Goal: Book appointment/travel/reservation

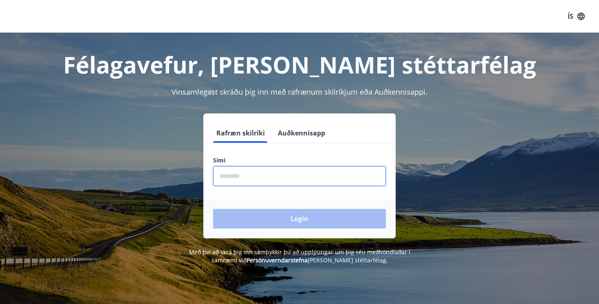
click at [235, 171] on input "phone" at bounding box center [299, 176] width 173 height 20
type input "********"
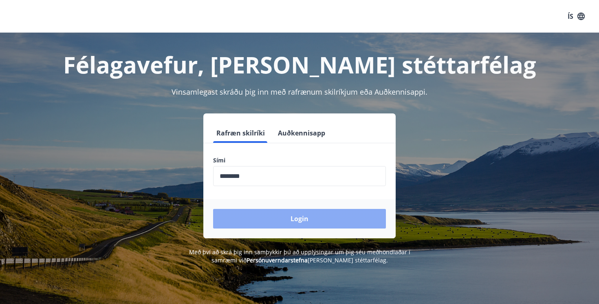
click at [265, 219] on button "Login" at bounding box center [299, 219] width 173 height 20
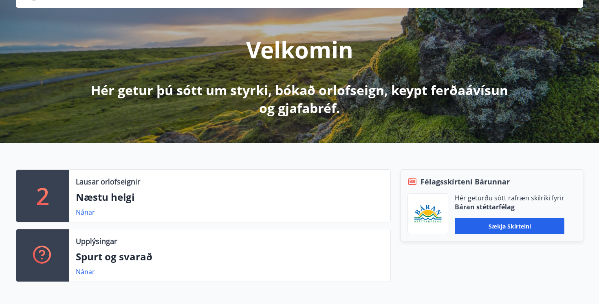
scroll to position [153, 0]
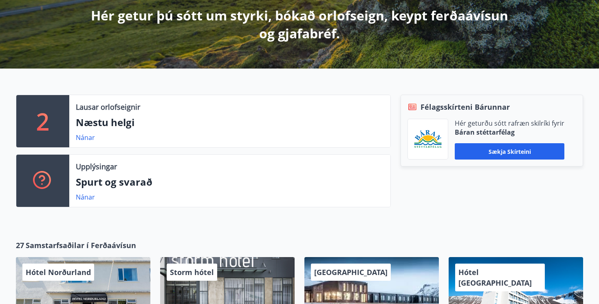
click at [173, 216] on div "2 Lausar orlofseignir Næstu helgi Nánar Upplýsingar Spurt og svarað Nánar Félag…" at bounding box center [299, 147] width 599 height 158
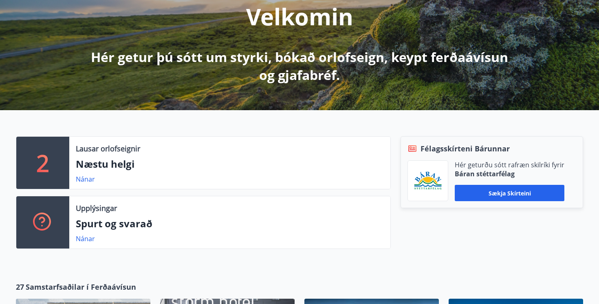
scroll to position [6, 0]
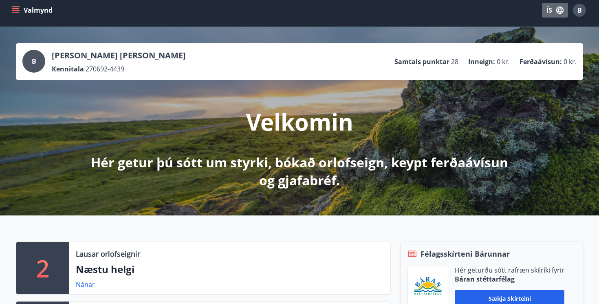
click at [556, 5] on button "ÍS" at bounding box center [555, 10] width 26 height 15
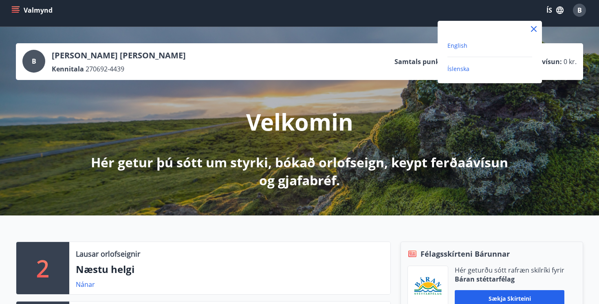
click at [454, 48] on span "English" at bounding box center [457, 46] width 20 height 8
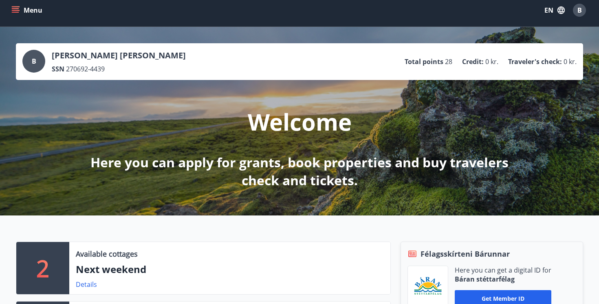
scroll to position [109, 0]
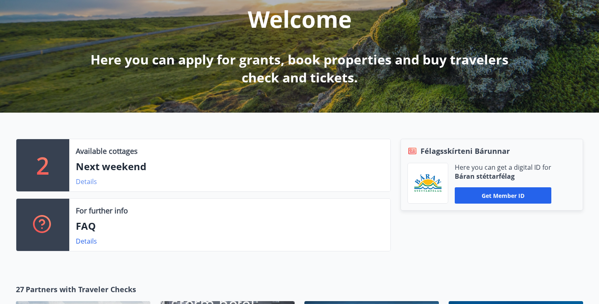
click at [88, 181] on link "Details" at bounding box center [86, 181] width 21 height 9
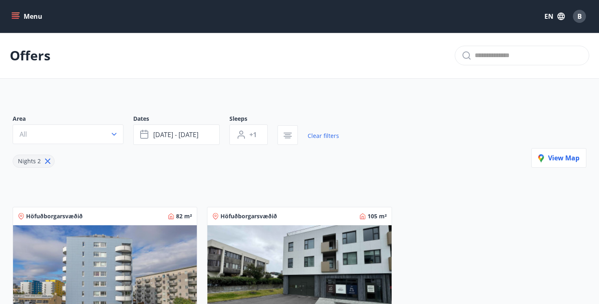
scroll to position [34, 0]
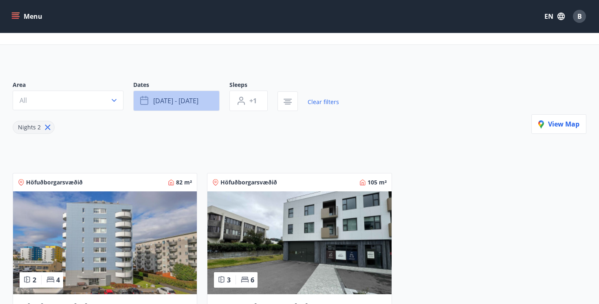
click at [177, 97] on span "Oct 10 - Oct 13" at bounding box center [175, 100] width 45 height 9
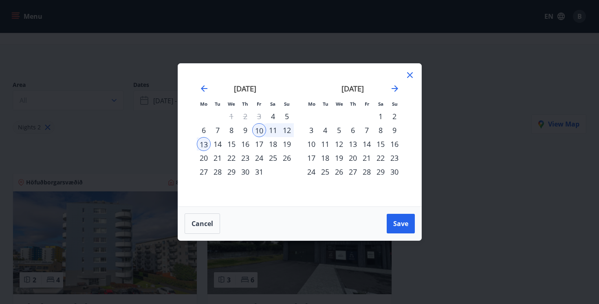
click at [159, 64] on div "Mo Tu We Th Fr Sa Su Mo Tu We Th Fr Sa Su September 2025 1 2 3 4 5 6 7 8 9 10 1…" at bounding box center [299, 152] width 599 height 304
click at [410, 75] on icon at bounding box center [410, 75] width 10 height 10
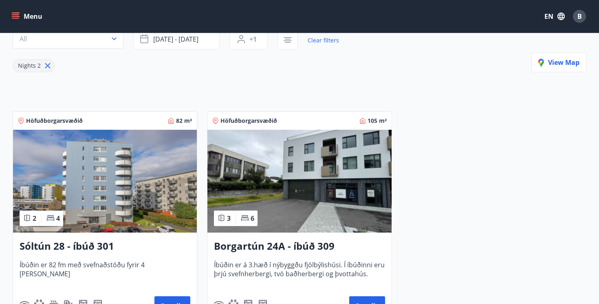
scroll to position [0, 0]
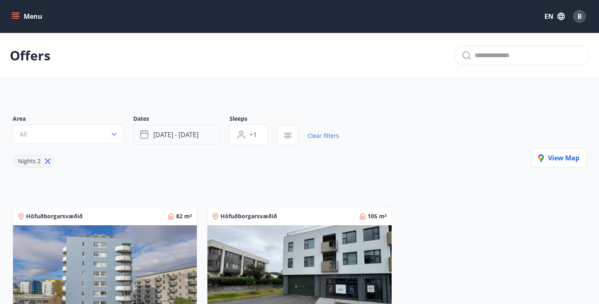
click at [191, 141] on button "Oct 10 - Oct 13" at bounding box center [176, 134] width 86 height 20
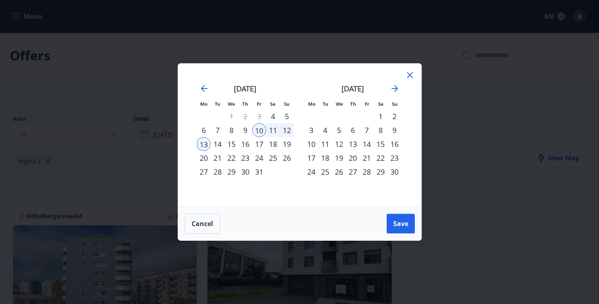
click at [261, 161] on div "24" at bounding box center [259, 158] width 14 height 14
click at [273, 161] on div "25" at bounding box center [273, 158] width 14 height 14
click at [404, 225] on span "Save" at bounding box center [400, 223] width 15 height 9
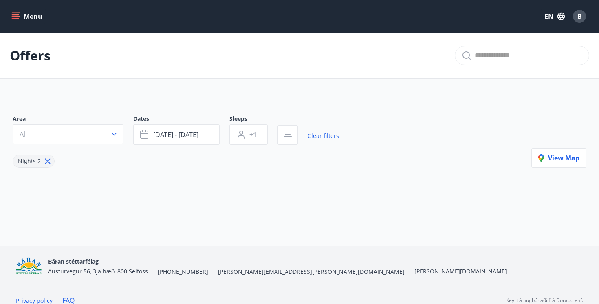
click at [19, 18] on icon "menu" at bounding box center [15, 16] width 8 height 8
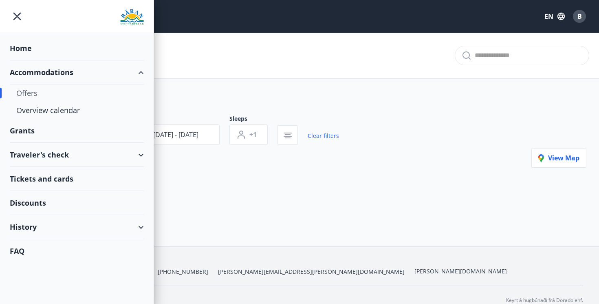
click at [65, 75] on div "Accommodations" at bounding box center [77, 72] width 134 height 24
type input "*"
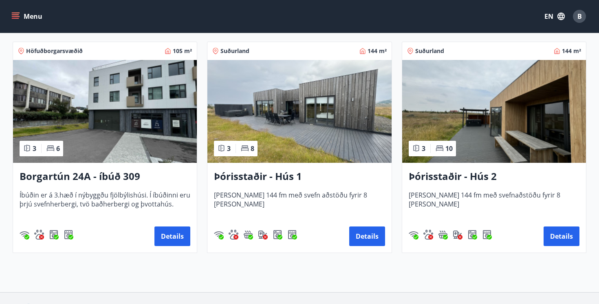
scroll to position [588, 0]
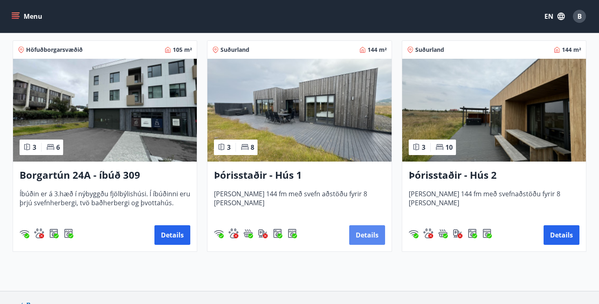
click at [365, 240] on button "Details" at bounding box center [367, 235] width 36 height 20
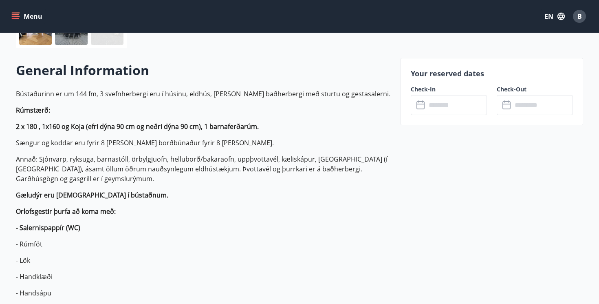
scroll to position [276, 0]
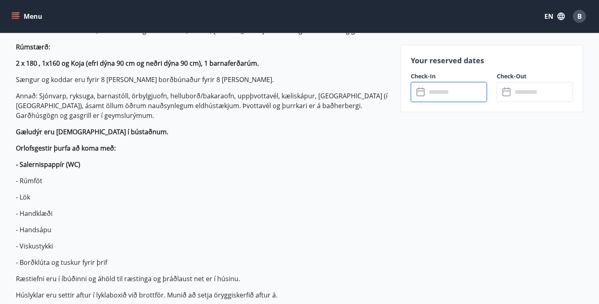
click at [449, 93] on input "text" at bounding box center [456, 92] width 61 height 20
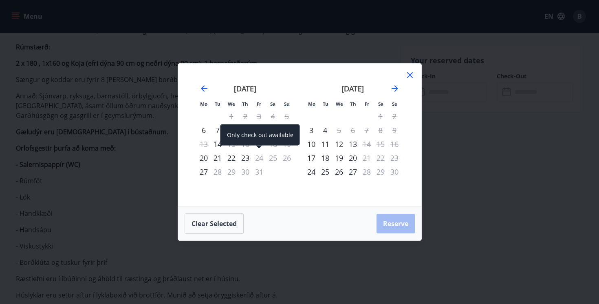
click at [257, 158] on div "24" at bounding box center [259, 158] width 14 height 14
click at [272, 160] on div "25" at bounding box center [273, 158] width 14 height 14
click at [230, 157] on div "22" at bounding box center [231, 158] width 14 height 14
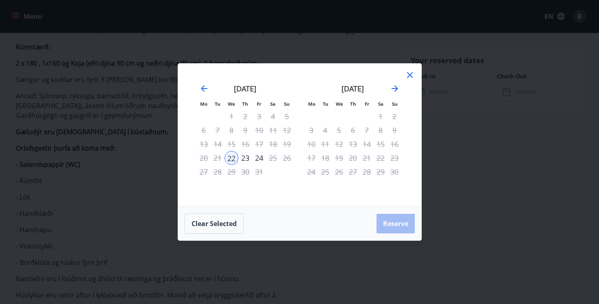
click at [249, 158] on div "23" at bounding box center [245, 158] width 14 height 14
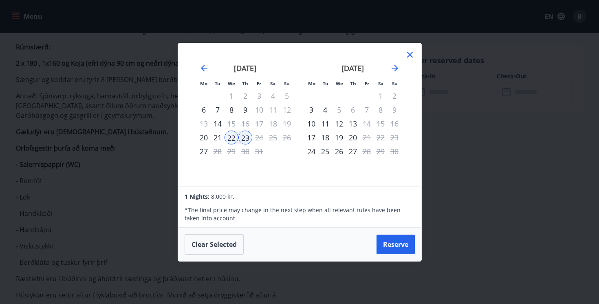
click at [233, 143] on div "22" at bounding box center [231, 137] width 14 height 14
click at [271, 166] on div "October 2025 1 2 3 4 5 6 7 8 9 10 11 12 13 14 15 16 17 18 19 20 21 22 23 24 25 …" at bounding box center [245, 120] width 108 height 134
click at [410, 53] on icon at bounding box center [410, 55] width 6 height 6
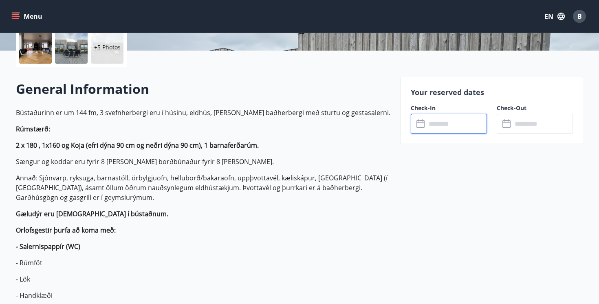
scroll to position [0, 0]
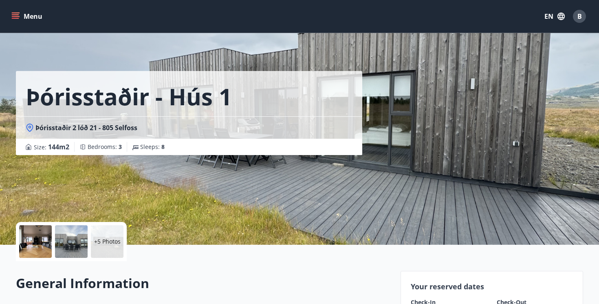
click at [110, 247] on div "+5 Photos" at bounding box center [107, 241] width 33 height 33
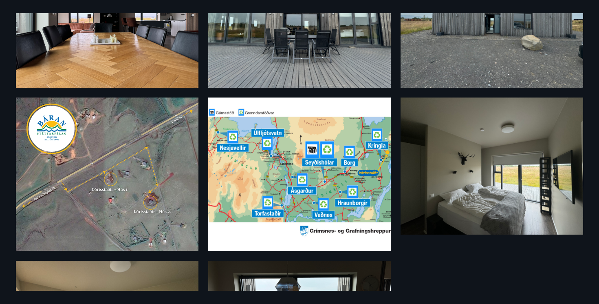
scroll to position [351, 0]
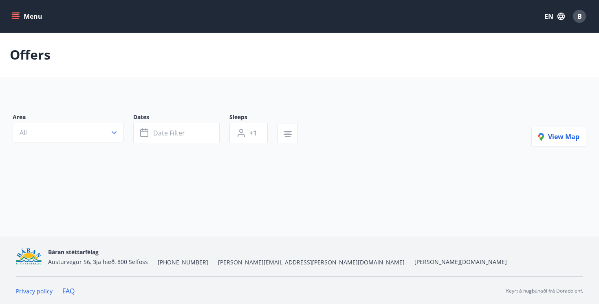
type input "*"
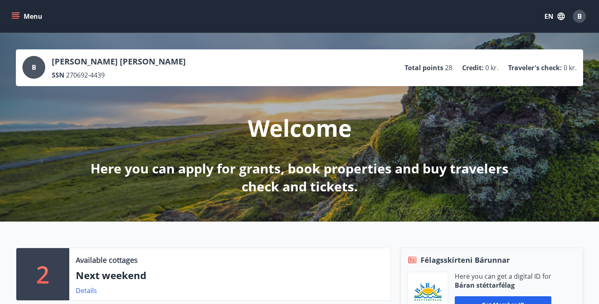
click at [15, 10] on button "Menu" at bounding box center [28, 16] width 36 height 15
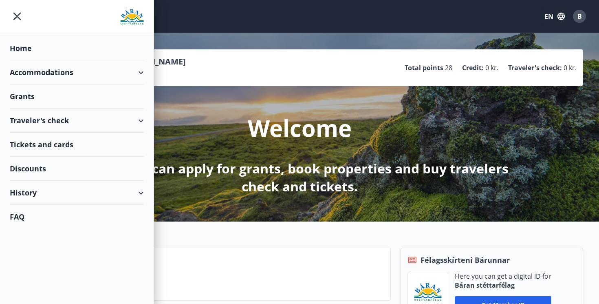
click at [42, 96] on div "Grants" at bounding box center [77, 96] width 134 height 24
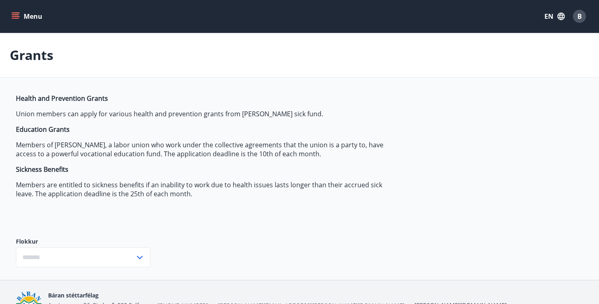
type input "***"
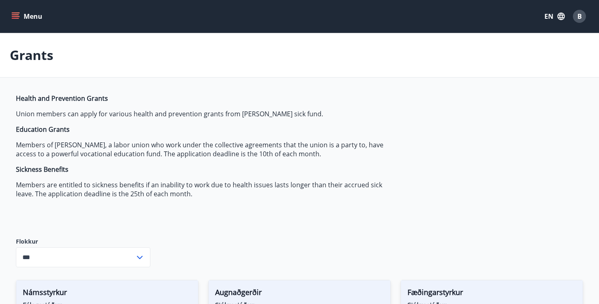
click at [32, 19] on button "Menu" at bounding box center [28, 16] width 36 height 15
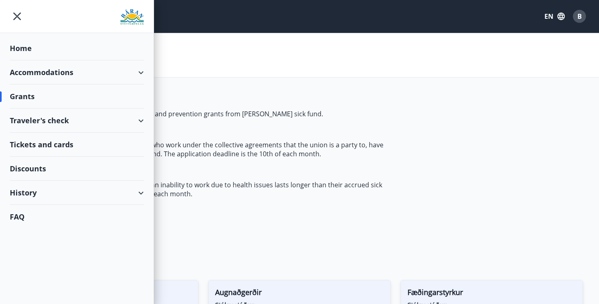
click at [71, 191] on div "History" at bounding box center [77, 192] width 134 height 24
click at [54, 77] on div "Accommodations" at bounding box center [77, 72] width 134 height 24
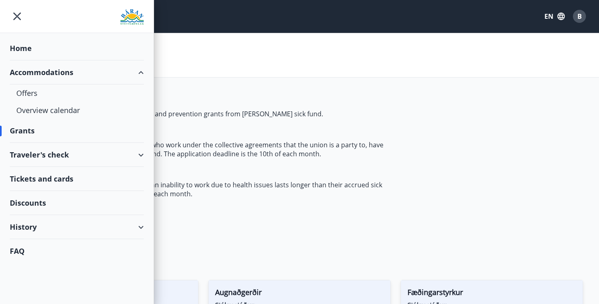
click at [53, 79] on div "Accommodations" at bounding box center [77, 72] width 134 height 24
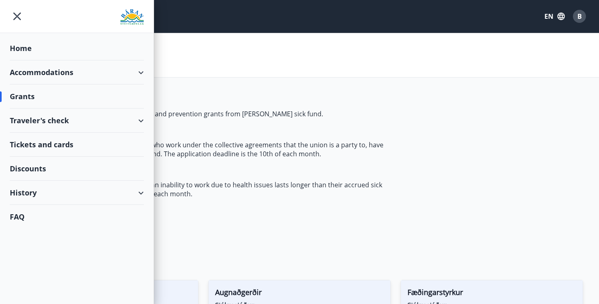
click at [53, 75] on div "Accommodations" at bounding box center [77, 72] width 134 height 24
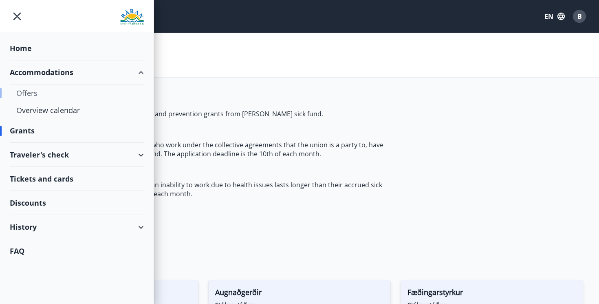
click at [34, 92] on div "Offers" at bounding box center [76, 92] width 121 height 17
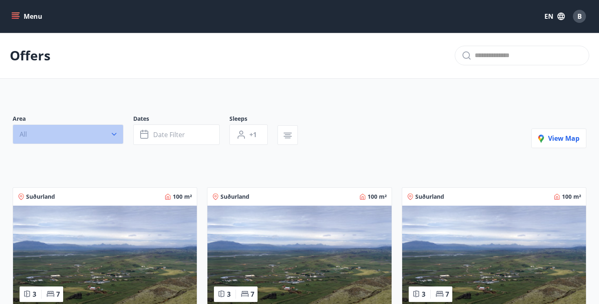
click at [90, 132] on button "All" at bounding box center [68, 134] width 111 height 20
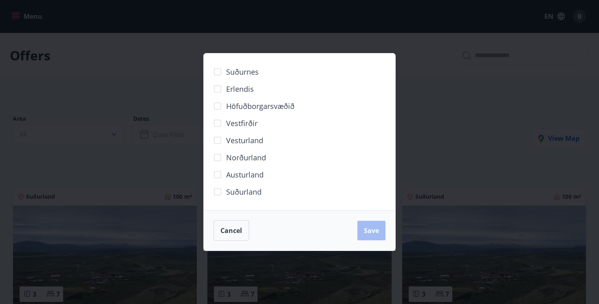
click at [167, 102] on div "Suðurnes Erlendis Höfuðborgarsvæðið Vestfirðir Vesturland Norðurland Austurland…" at bounding box center [299, 152] width 599 height 304
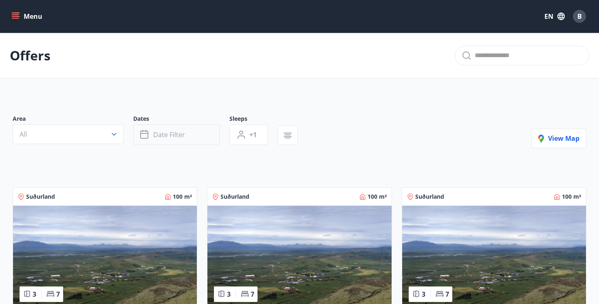
click at [149, 127] on button "Date filter" at bounding box center [176, 134] width 86 height 20
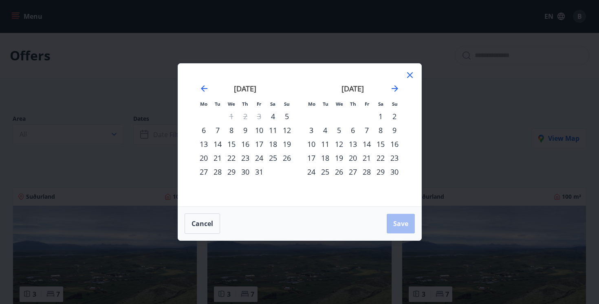
click at [262, 159] on div "24" at bounding box center [259, 158] width 14 height 14
click at [278, 159] on div "25" at bounding box center [273, 158] width 14 height 14
click at [418, 227] on div "Cancel Save" at bounding box center [299, 223] width 243 height 34
click at [410, 227] on button "Save" at bounding box center [401, 223] width 28 height 20
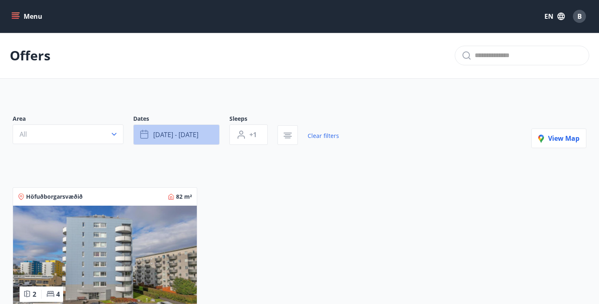
click at [162, 129] on button "Oct 24 - Oct 25" at bounding box center [176, 134] width 86 height 20
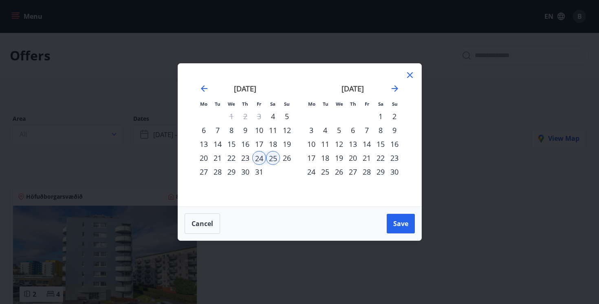
click at [243, 170] on div "30" at bounding box center [245, 172] width 14 height 14
click at [257, 170] on div "31" at bounding box center [259, 172] width 14 height 14
click at [405, 224] on span "Save" at bounding box center [400, 223] width 15 height 9
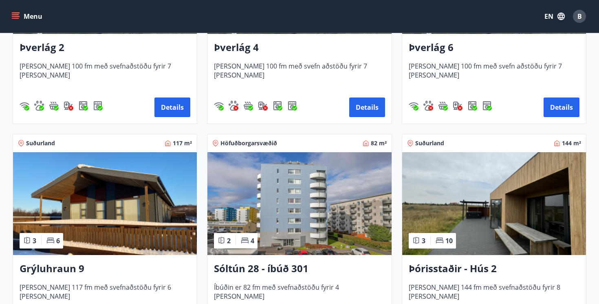
click at [497, 227] on img at bounding box center [494, 203] width 184 height 103
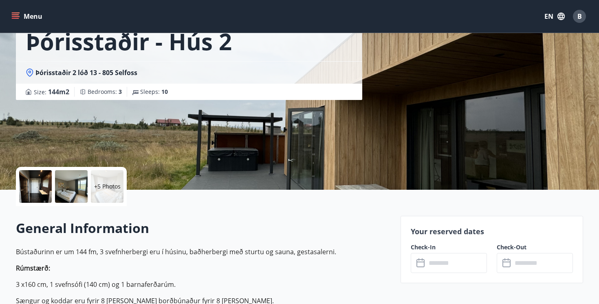
scroll to position [135, 0]
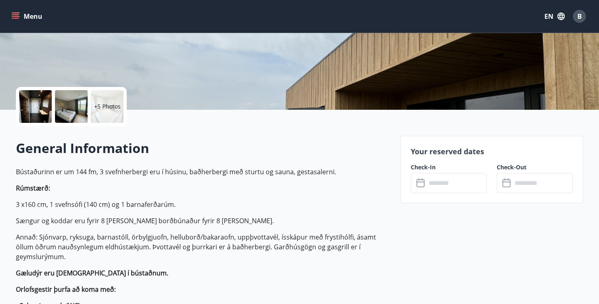
click at [427, 191] on input "text" at bounding box center [456, 183] width 61 height 20
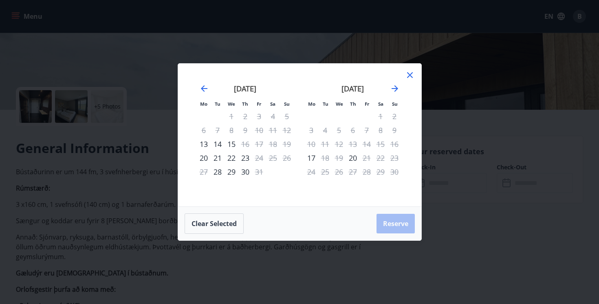
click at [245, 174] on div "30" at bounding box center [245, 172] width 14 height 14
click at [262, 173] on div "31" at bounding box center [259, 172] width 14 height 14
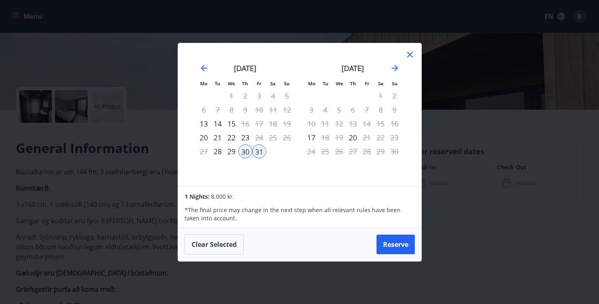
click at [447, 134] on div "Mo Tu We Th Fr Sa Su Mo Tu We Th Fr Sa Su September 2025 1 2 3 4 5 6 7 8 9 10 1…" at bounding box center [299, 152] width 599 height 304
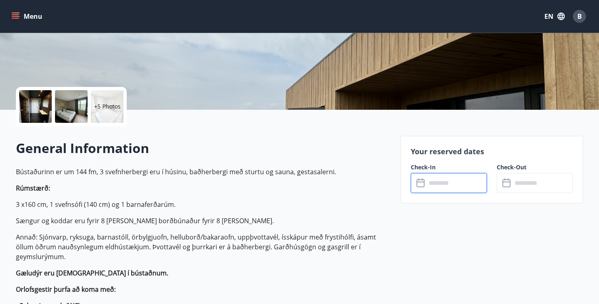
scroll to position [0, 0]
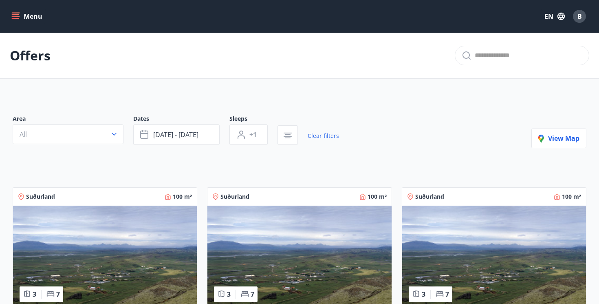
scroll to position [0, 0]
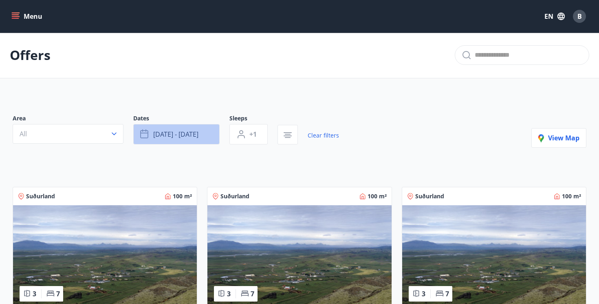
click at [163, 129] on button "Oct 30 - Oct 31" at bounding box center [176, 134] width 86 height 20
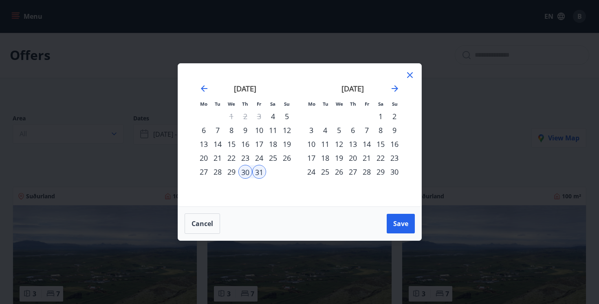
click at [379, 157] on div "22" at bounding box center [381, 158] width 14 height 14
click at [311, 168] on div "24" at bounding box center [311, 172] width 14 height 14
click at [405, 222] on span "Save" at bounding box center [400, 223] width 15 height 9
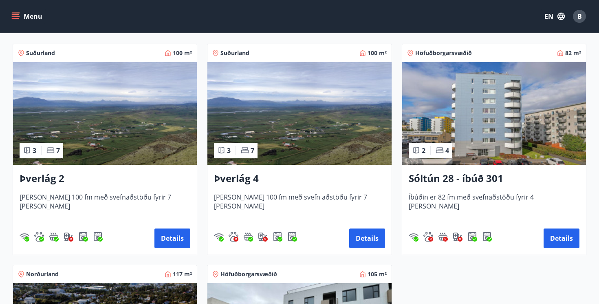
scroll to position [66, 0]
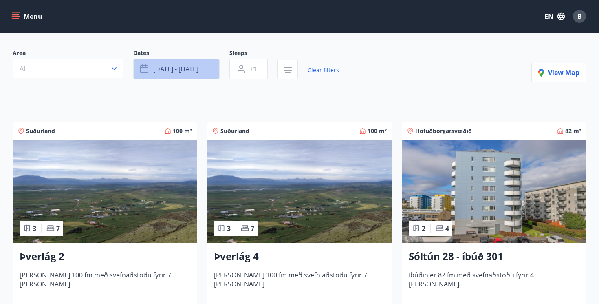
click at [179, 76] on button "Nov 22 - Nov 24" at bounding box center [176, 69] width 86 height 20
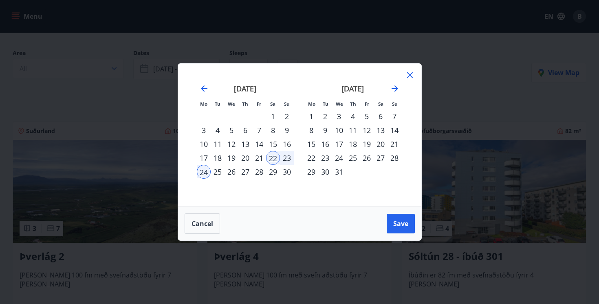
click at [274, 158] on div "22" at bounding box center [273, 158] width 14 height 14
click at [220, 174] on div "25" at bounding box center [218, 172] width 14 height 14
click at [394, 221] on span "Save" at bounding box center [400, 223] width 15 height 9
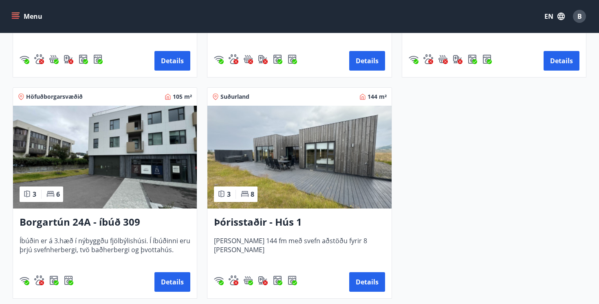
click at [314, 155] on img at bounding box center [299, 157] width 184 height 103
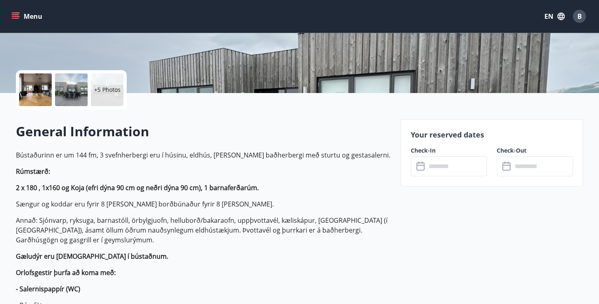
scroll to position [152, 0]
click at [426, 165] on input "text" at bounding box center [456, 166] width 61 height 20
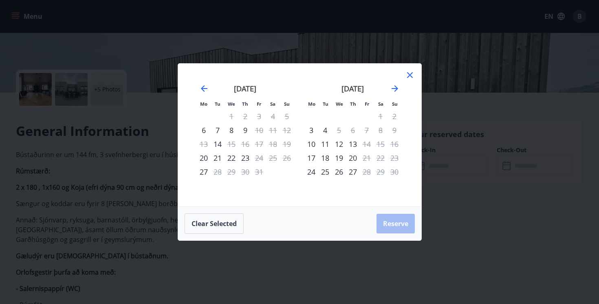
click at [382, 155] on div "22" at bounding box center [381, 158] width 14 height 14
click at [405, 76] on div "Mo Tu We Th Fr Sa Su Mo Tu We Th Fr Sa Su September 2025 1 2 3 4 5 6 7 8 9 10 1…" at bounding box center [299, 135] width 243 height 143
click at [408, 76] on icon at bounding box center [410, 75] width 6 height 6
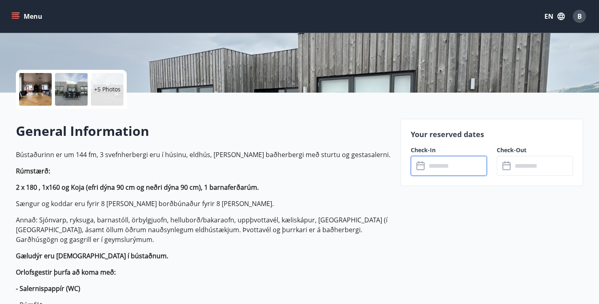
scroll to position [0, 0]
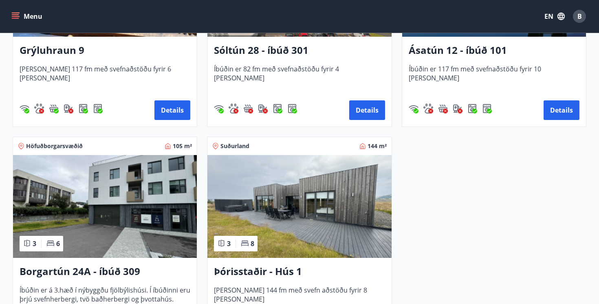
scroll to position [493, 0]
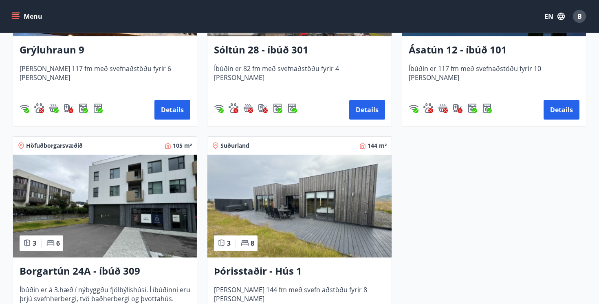
click at [339, 203] on img at bounding box center [299, 205] width 184 height 103
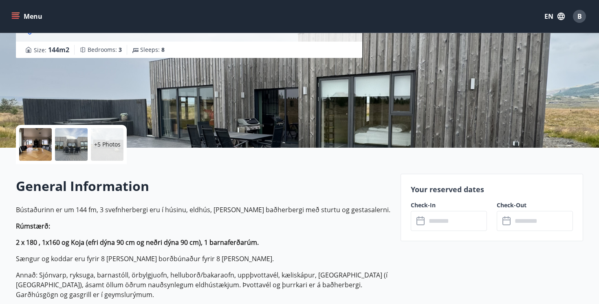
scroll to position [246, 0]
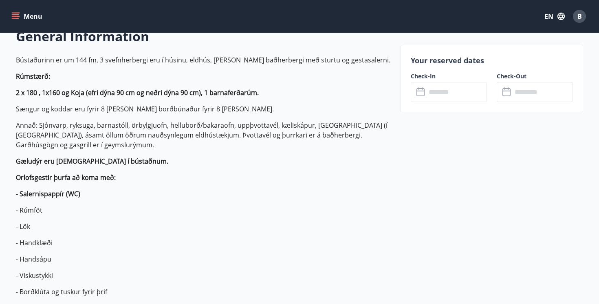
click at [424, 93] on icon at bounding box center [420, 92] width 8 height 8
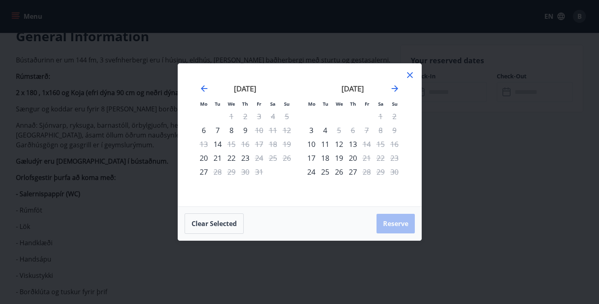
click at [350, 158] on div "20" at bounding box center [353, 158] width 14 height 14
click at [353, 158] on div "20" at bounding box center [353, 158] width 14 height 14
click at [312, 160] on div "17" at bounding box center [311, 158] width 14 height 14
click at [352, 156] on div "20" at bounding box center [353, 158] width 14 height 14
click at [228, 225] on button "Clear selected" at bounding box center [214, 223] width 59 height 20
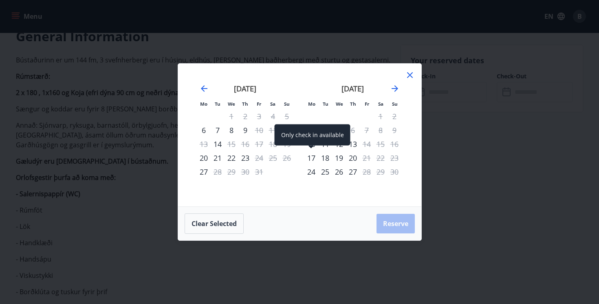
click at [315, 156] on div "17" at bounding box center [311, 158] width 14 height 14
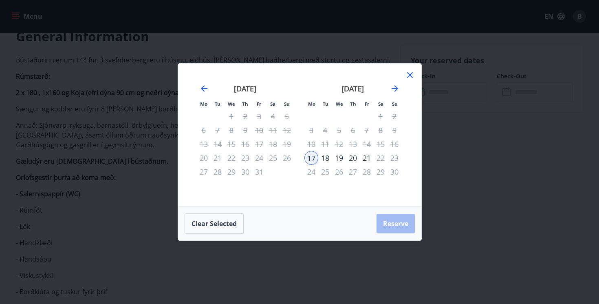
click at [353, 157] on div "20" at bounding box center [353, 158] width 14 height 14
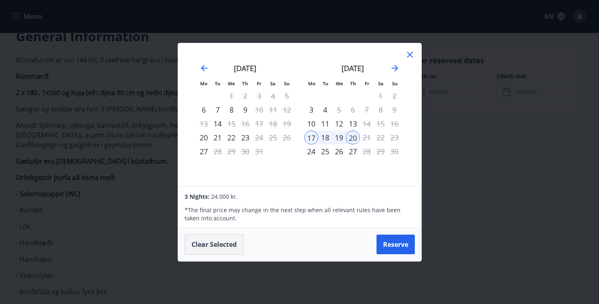
click at [223, 247] on button "Clear selected" at bounding box center [214, 244] width 59 height 20
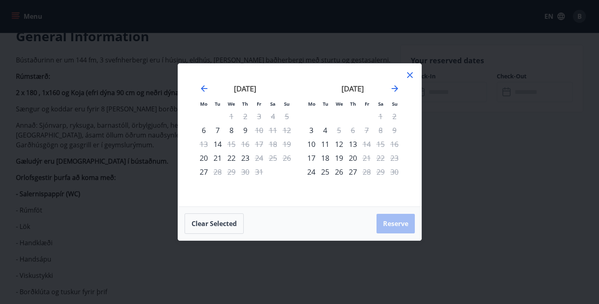
click at [352, 156] on div "20" at bounding box center [353, 158] width 14 height 14
click at [304, 172] on div "November 2025 1 2 3 4 5 6 7 8 9 10 11 12 13 14 15 16 17 18 19 20 21 22 23 24 25…" at bounding box center [353, 140] width 108 height 134
click at [207, 224] on button "Clear selected" at bounding box center [214, 223] width 59 height 20
click at [378, 159] on div "22" at bounding box center [381, 158] width 14 height 14
click at [403, 79] on div "November 2025 1 2 3 4 5 6 7 8 9 10 11 12 13 14 15 16 17 18 19 20 21 22 23 24 25…" at bounding box center [353, 140] width 108 height 134
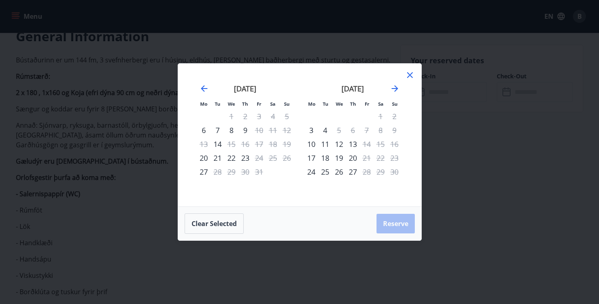
click at [405, 79] on icon at bounding box center [410, 75] width 10 height 10
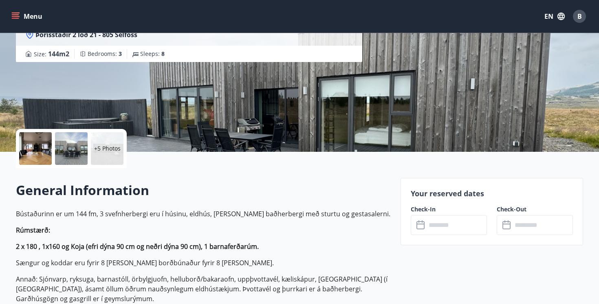
scroll to position [136, 0]
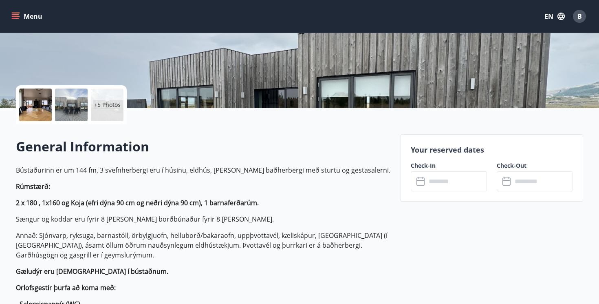
click at [419, 175] on div "​ ​" at bounding box center [449, 181] width 76 height 20
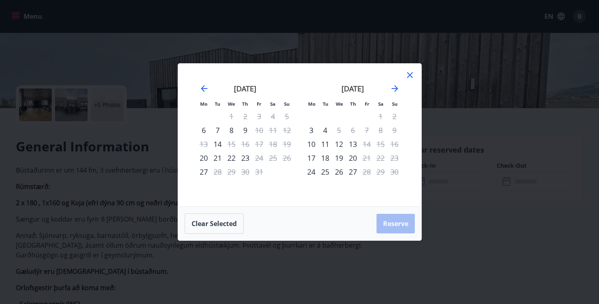
click at [243, 49] on div "Mo Tu We Th Fr Sa Su Mo Tu We Th Fr Sa Su September 2025 1 2 3 4 5 6 7 8 9 10 1…" at bounding box center [299, 152] width 599 height 304
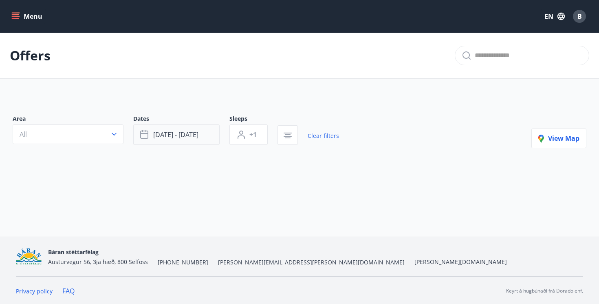
click at [172, 136] on span "Nov 22 - Nov 25" at bounding box center [175, 134] width 45 height 9
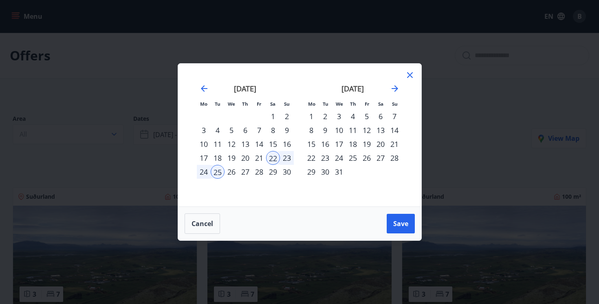
click at [288, 158] on div "23" at bounding box center [287, 158] width 14 height 14
click at [220, 173] on div "25" at bounding box center [218, 172] width 14 height 14
click at [229, 172] on div "26" at bounding box center [231, 172] width 14 height 14
click at [287, 156] on div "23" at bounding box center [287, 158] width 14 height 14
click at [218, 172] on div "25" at bounding box center [218, 172] width 14 height 14
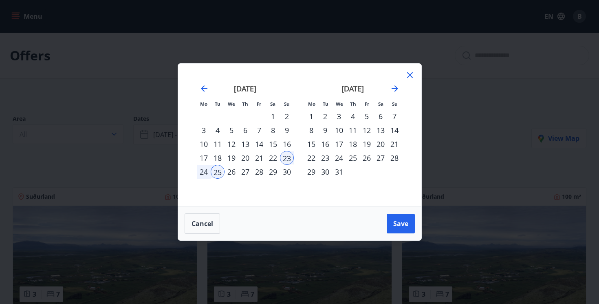
click at [269, 159] on div "22" at bounding box center [273, 158] width 14 height 14
click at [211, 173] on div "25" at bounding box center [218, 172] width 14 height 14
click at [289, 194] on div "November 2025 1 2 3 4 5 6 7 8 9 10 11 12 13 14 15 16 17 18 19 20 21 22 23 24 25…" at bounding box center [245, 140] width 108 height 134
click at [202, 88] on icon "Move backward to switch to the previous month." at bounding box center [204, 88] width 7 height 7
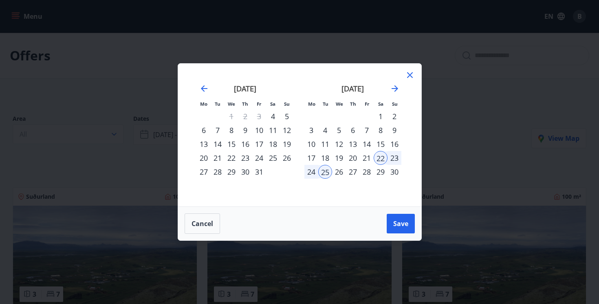
click at [379, 159] on div "22" at bounding box center [381, 158] width 14 height 14
click at [322, 173] on div "25" at bounding box center [325, 172] width 14 height 14
click at [398, 222] on span "Save" at bounding box center [400, 223] width 15 height 9
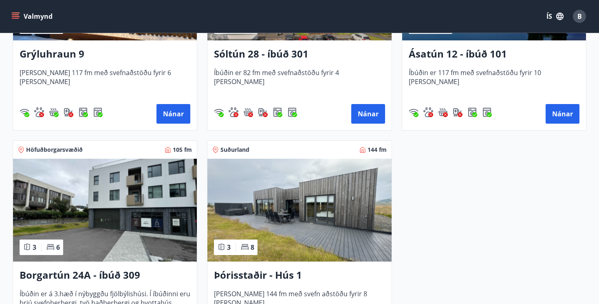
click at [264, 178] on img at bounding box center [299, 209] width 184 height 103
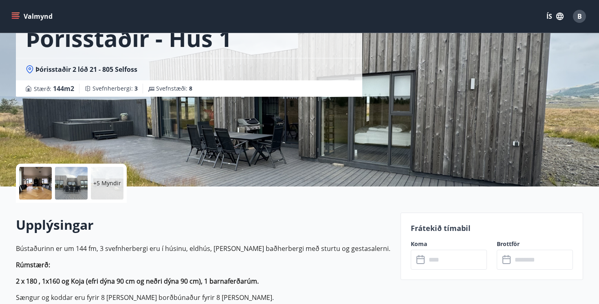
scroll to position [146, 0]
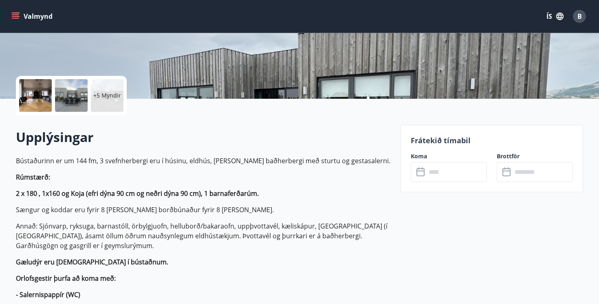
click at [419, 175] on icon at bounding box center [420, 172] width 8 height 8
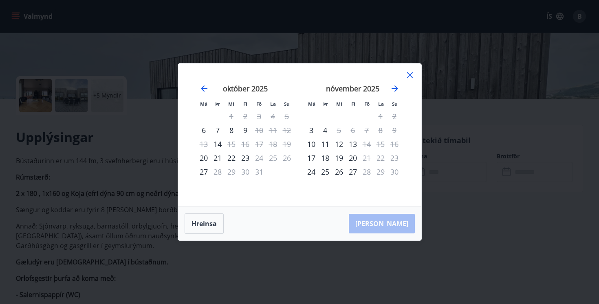
click at [381, 156] on div "22" at bounding box center [381, 158] width 14 height 14
click at [352, 157] on div "20" at bounding box center [353, 158] width 14 height 14
click at [338, 158] on div "19" at bounding box center [339, 158] width 14 height 14
click at [354, 158] on div "20" at bounding box center [353, 158] width 14 height 14
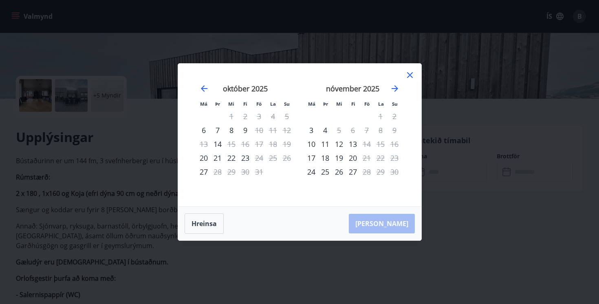
click at [408, 76] on icon at bounding box center [410, 75] width 6 height 6
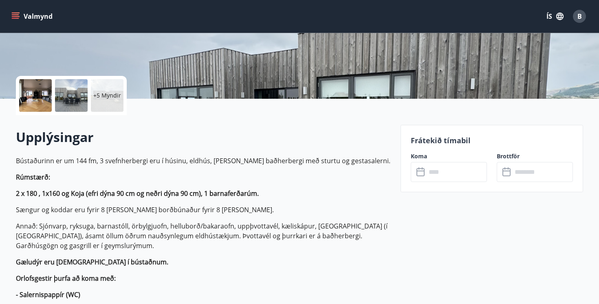
click at [422, 171] on icon at bounding box center [421, 172] width 10 height 10
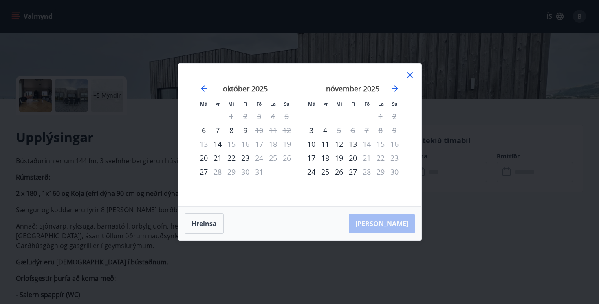
click at [403, 78] on div "nóvember 2025 1 2 3 4 5 6 7 8 9 10 11 12 13 14 15 16 17 18 19 20 21 22 23 24 25…" at bounding box center [353, 140] width 108 height 134
click at [408, 73] on icon at bounding box center [410, 75] width 10 height 10
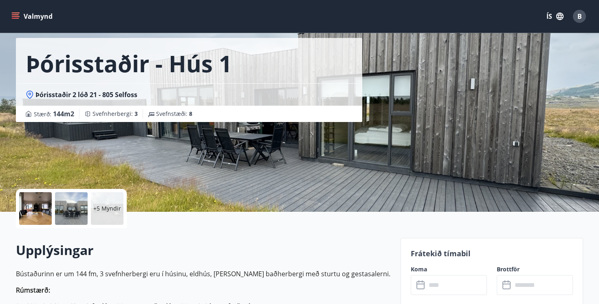
scroll to position [0, 0]
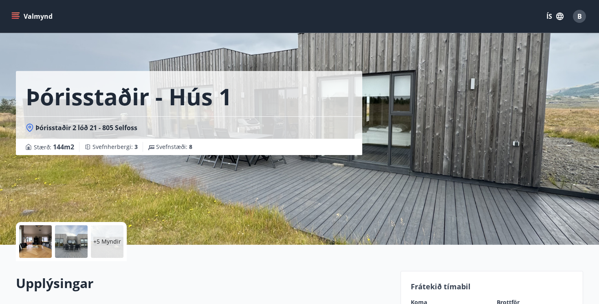
click at [557, 11] on button "ÍS" at bounding box center [555, 16] width 26 height 15
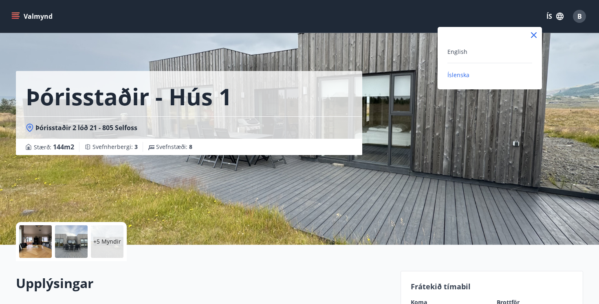
click at [463, 58] on div "English" at bounding box center [489, 54] width 85 height 17
click at [460, 53] on span "English" at bounding box center [457, 52] width 20 height 8
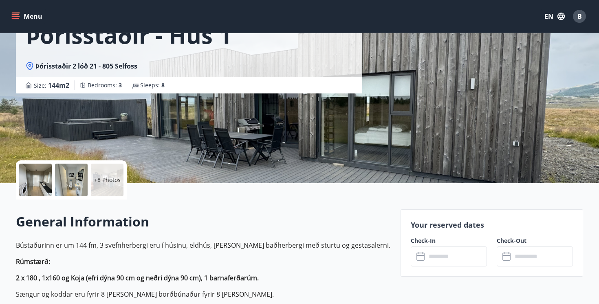
scroll to position [147, 0]
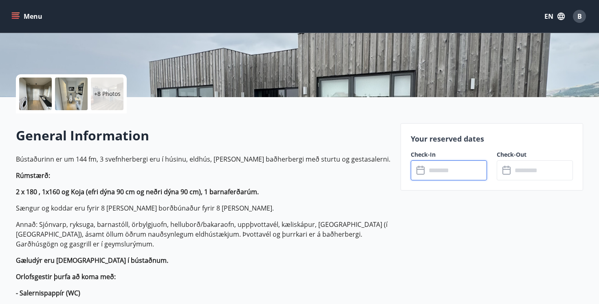
click at [428, 174] on input "text" at bounding box center [456, 170] width 61 height 20
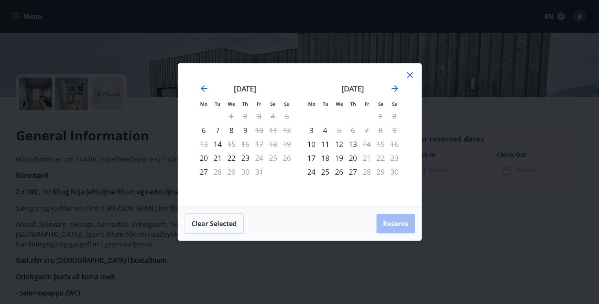
click at [423, 174] on div "Mo Tu We Th Fr Sa Su Mo Tu We Th Fr Sa Su September 2025 1 2 3 4 5 6 7 8 9 10 1…" at bounding box center [299, 152] width 599 height 304
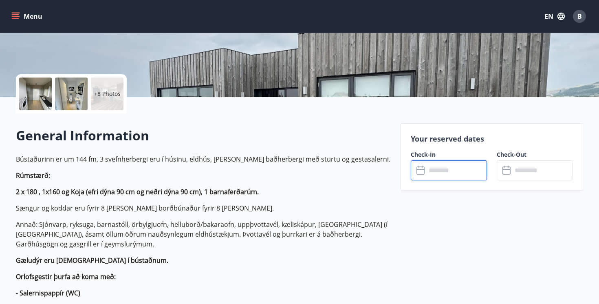
click at [423, 174] on icon at bounding box center [420, 170] width 8 height 8
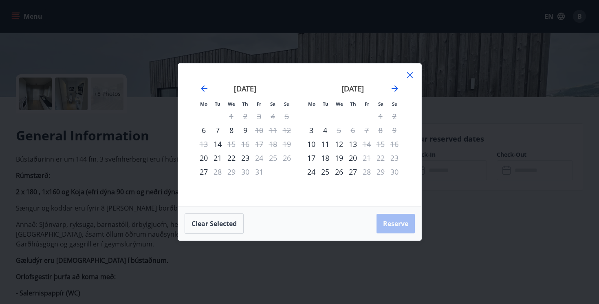
click at [352, 156] on div "20" at bounding box center [353, 158] width 14 height 14
click at [313, 170] on div "24" at bounding box center [311, 172] width 14 height 14
click at [314, 164] on div "Only check in available" at bounding box center [313, 151] width 76 height 27
click at [314, 170] on div "24" at bounding box center [311, 172] width 14 height 14
click at [352, 174] on div "27" at bounding box center [353, 172] width 14 height 14
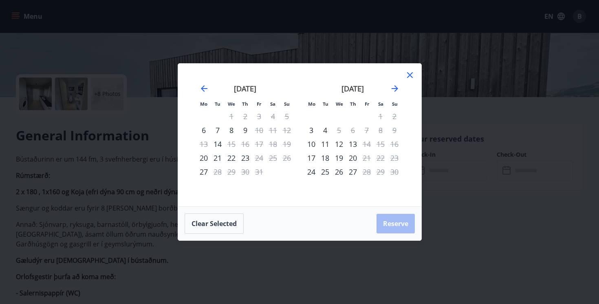
click at [312, 173] on div "24" at bounding box center [311, 172] width 14 height 14
click at [310, 158] on div "Only check in available" at bounding box center [313, 148] width 76 height 21
click at [312, 158] on div "17" at bounding box center [311, 158] width 14 height 14
click at [326, 158] on div "18" at bounding box center [325, 158] width 14 height 14
click at [342, 158] on div "19" at bounding box center [339, 158] width 14 height 14
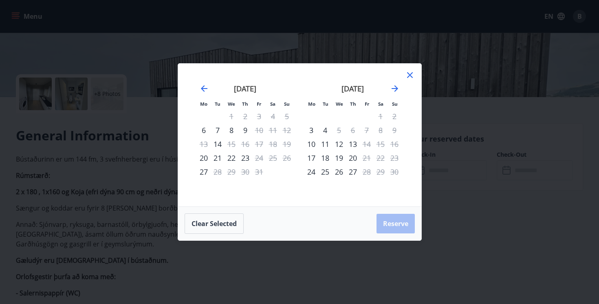
click at [356, 142] on div "13" at bounding box center [353, 144] width 14 height 14
click at [355, 142] on div "13" at bounding box center [353, 144] width 14 height 14
click at [398, 88] on icon "Move forward to switch to the next month." at bounding box center [395, 89] width 10 height 10
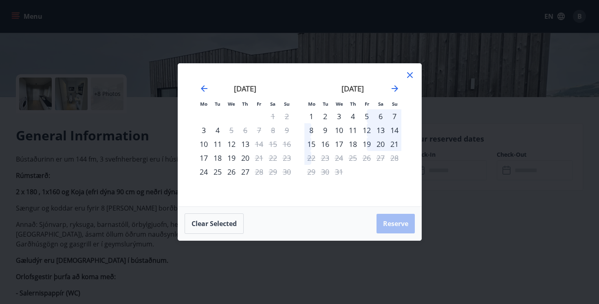
click at [382, 115] on div "6" at bounding box center [381, 116] width 14 height 14
click at [384, 130] on div "13" at bounding box center [381, 130] width 14 height 14
click at [414, 72] on icon at bounding box center [410, 75] width 10 height 10
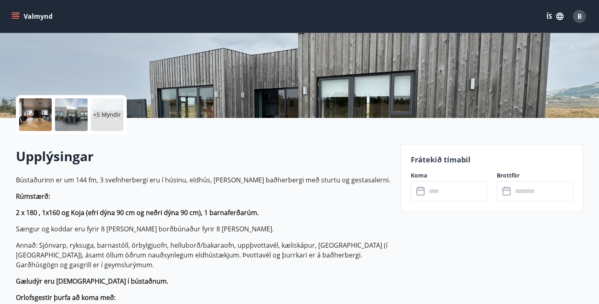
scroll to position [145, 0]
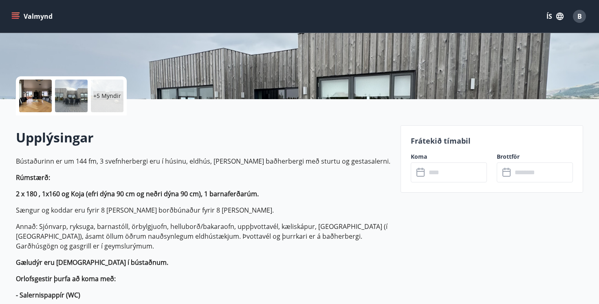
click at [415, 181] on div "​ ​" at bounding box center [449, 172] width 76 height 20
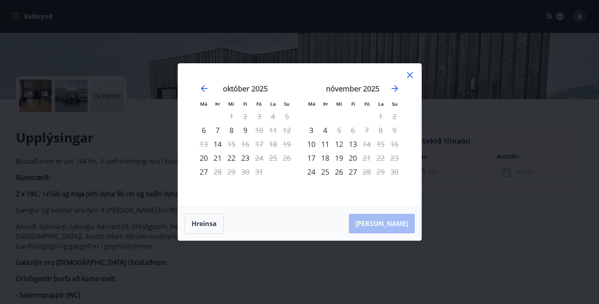
click at [355, 158] on div "20" at bounding box center [353, 158] width 14 height 14
click at [309, 167] on div "24" at bounding box center [311, 172] width 14 height 14
click at [312, 154] on div "Aðeins innritun í boði" at bounding box center [312, 148] width 72 height 21
click at [317, 150] on div "Aðeins innritun í boði" at bounding box center [312, 137] width 72 height 27
click at [315, 145] on div "Aðeins innritun í boði" at bounding box center [312, 134] width 72 height 21
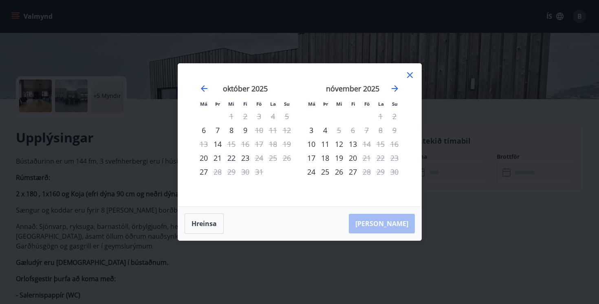
click at [409, 75] on icon at bounding box center [410, 75] width 6 height 6
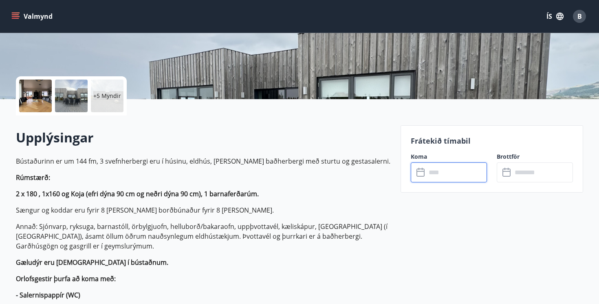
scroll to position [0, 0]
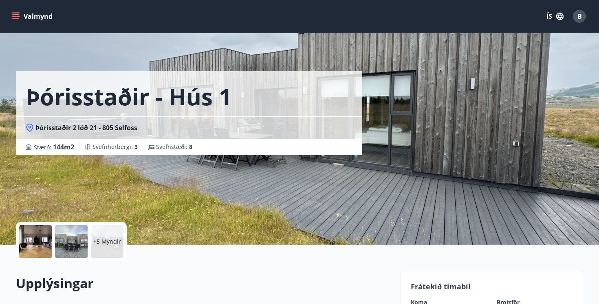
click at [29, 12] on button "Valmynd" at bounding box center [33, 16] width 46 height 15
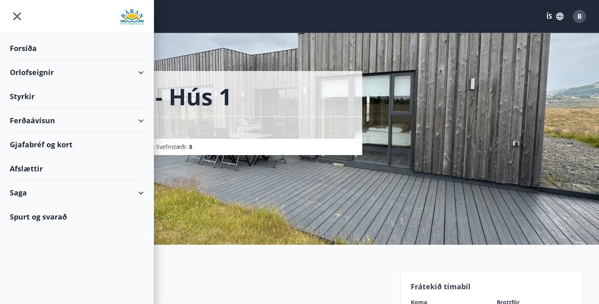
click at [14, 2] on div at bounding box center [77, 16] width 154 height 33
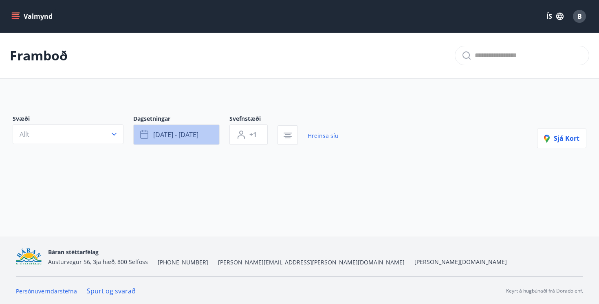
click at [188, 140] on button "nóv 22 - nóv 25" at bounding box center [176, 134] width 86 height 20
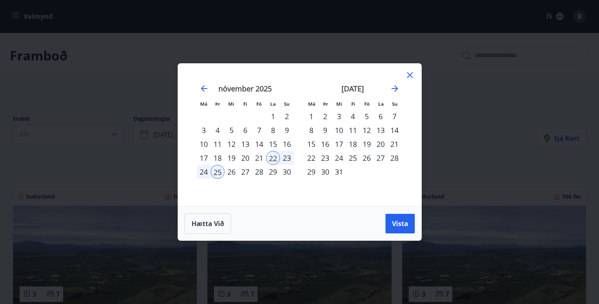
click at [276, 153] on div "22" at bounding box center [273, 158] width 14 height 14
click at [220, 166] on div "25" at bounding box center [218, 172] width 14 height 14
click at [401, 218] on button "Vista" at bounding box center [399, 223] width 29 height 20
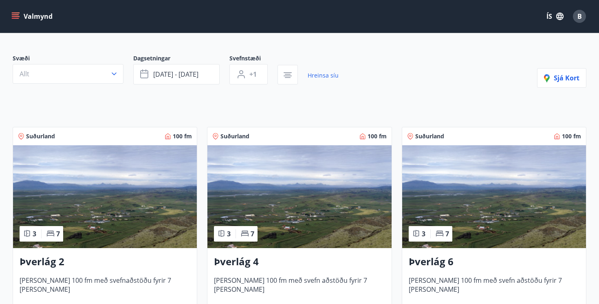
scroll to position [134, 0]
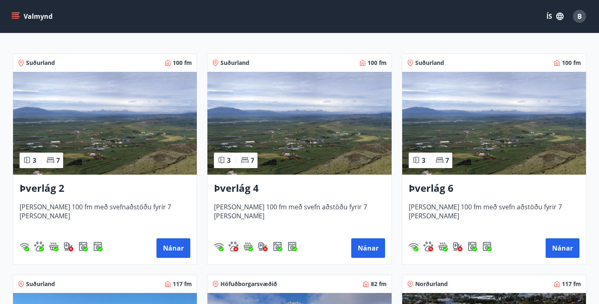
click at [150, 109] on img at bounding box center [105, 123] width 184 height 103
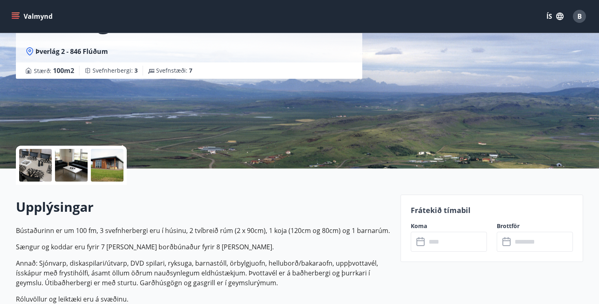
scroll to position [202, 0]
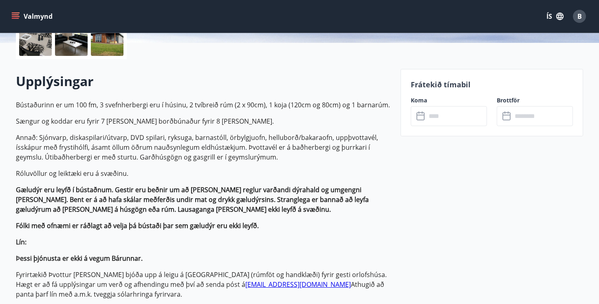
click at [416, 117] on icon at bounding box center [420, 116] width 8 height 8
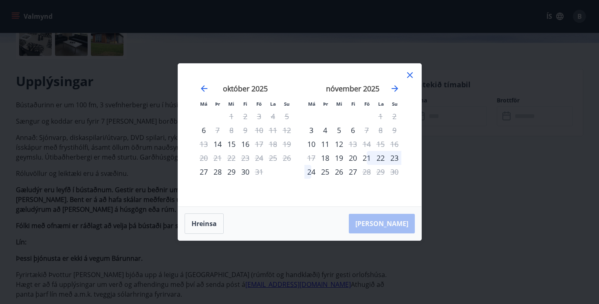
click at [379, 159] on div "22" at bounding box center [381, 158] width 14 height 14
click at [358, 157] on div "20" at bounding box center [353, 158] width 14 height 14
click at [366, 158] on div "21" at bounding box center [367, 158] width 14 height 14
click at [310, 172] on div "24" at bounding box center [311, 172] width 14 height 14
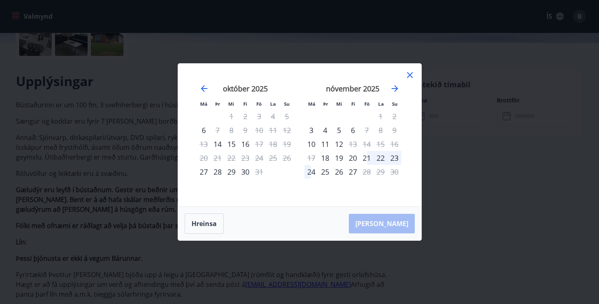
click at [328, 155] on div "18" at bounding box center [325, 158] width 14 height 14
click at [342, 156] on div "19" at bounding box center [339, 158] width 14 height 14
click at [357, 156] on div "20" at bounding box center [353, 158] width 14 height 14
click at [376, 156] on div "22" at bounding box center [381, 158] width 14 height 14
click at [414, 73] on icon at bounding box center [410, 75] width 10 height 10
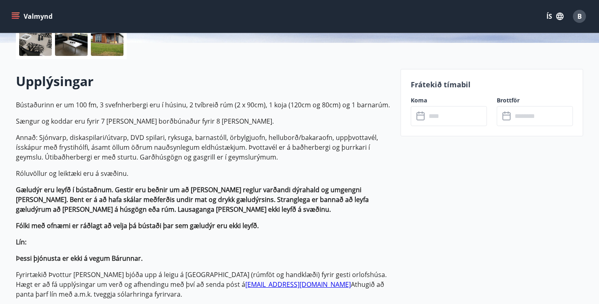
scroll to position [0, 0]
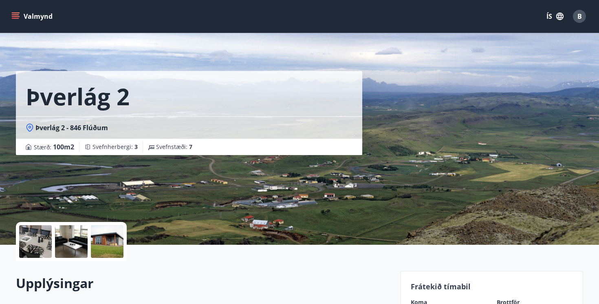
click at [9, 13] on div "Valmynd ÍS B" at bounding box center [299, 16] width 599 height 33
click at [16, 14] on icon "menu" at bounding box center [15, 14] width 7 height 1
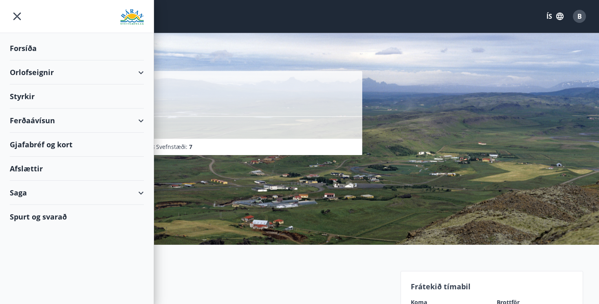
click at [64, 71] on div "Orlofseignir" at bounding box center [77, 72] width 134 height 24
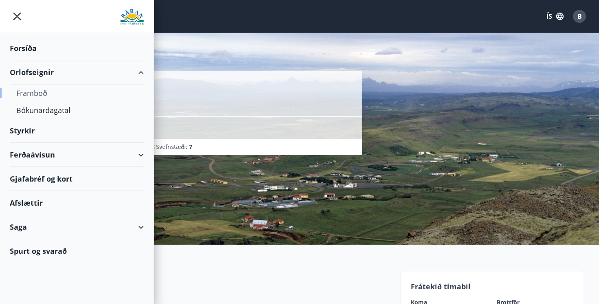
click at [45, 95] on div "Framboð" at bounding box center [76, 92] width 121 height 17
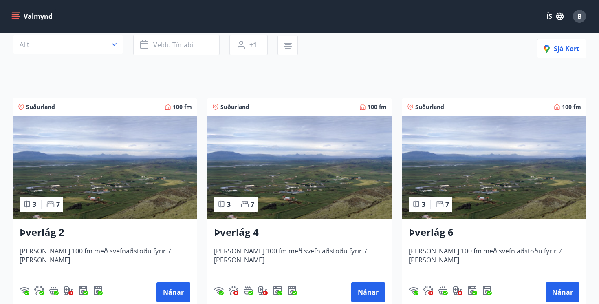
click at [127, 164] on img at bounding box center [105, 167] width 184 height 103
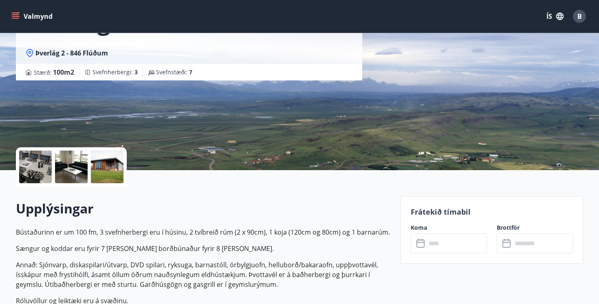
scroll to position [164, 0]
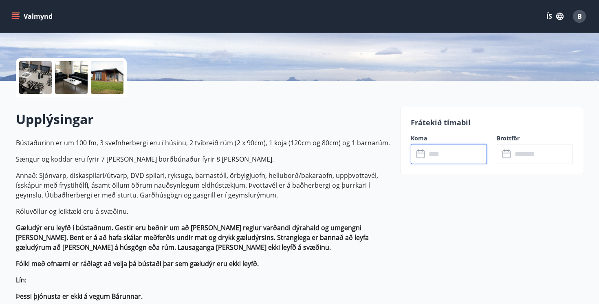
click at [426, 161] on input "text" at bounding box center [456, 154] width 61 height 20
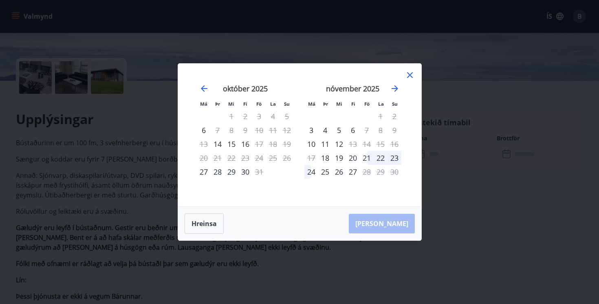
click at [357, 163] on div "20" at bounding box center [353, 158] width 14 height 14
click at [360, 155] on div "21" at bounding box center [367, 158] width 14 height 14
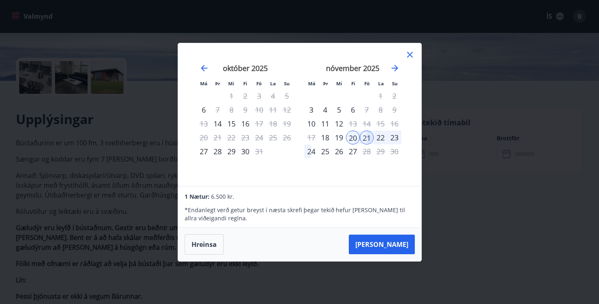
click at [378, 134] on div "22" at bounding box center [381, 137] width 14 height 14
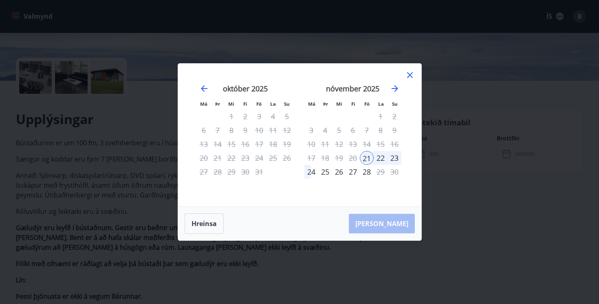
click at [381, 159] on div "22" at bounding box center [381, 158] width 14 height 14
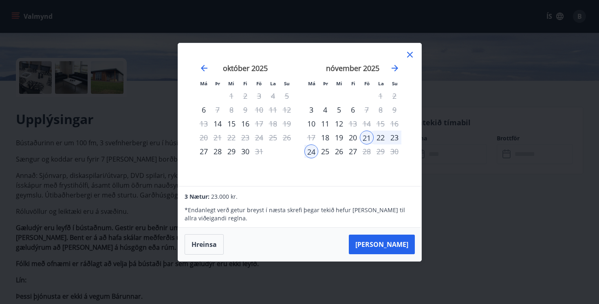
click at [380, 139] on div "22" at bounding box center [381, 137] width 14 height 14
click at [323, 151] on div "25" at bounding box center [325, 151] width 14 height 14
click at [378, 140] on div "22" at bounding box center [381, 137] width 14 height 14
click at [323, 153] on div "25" at bounding box center [325, 151] width 14 height 14
click at [390, 244] on button "Taka Frá" at bounding box center [382, 244] width 66 height 20
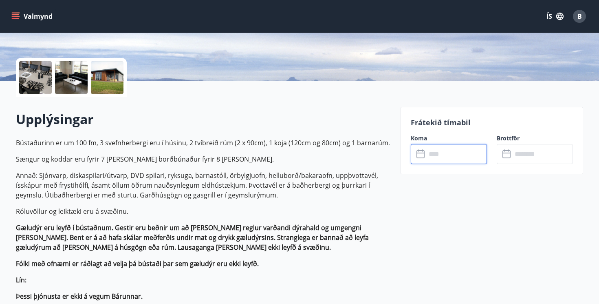
type input "******"
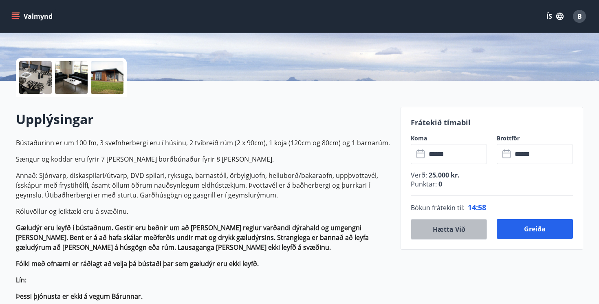
click at [445, 233] on button "Hætta við" at bounding box center [449, 229] width 76 height 20
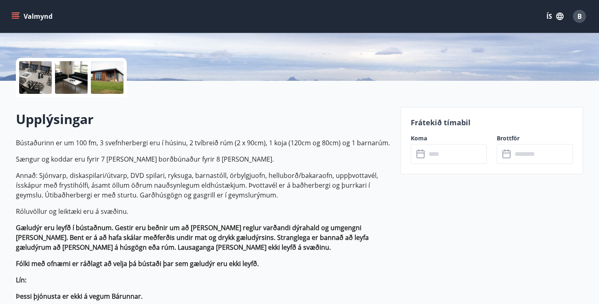
click at [419, 154] on icon at bounding box center [421, 154] width 10 height 10
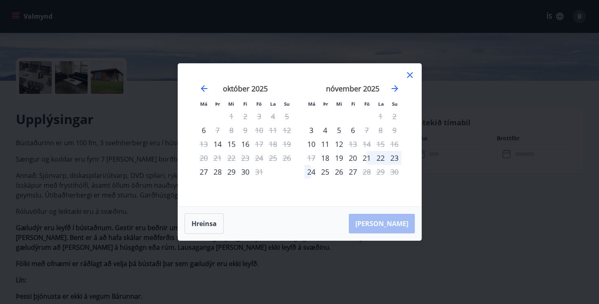
click at [365, 156] on div "21" at bounding box center [367, 158] width 14 height 14
click at [378, 159] on div "22" at bounding box center [381, 158] width 14 height 14
click at [320, 171] on div "25" at bounding box center [325, 172] width 14 height 14
click at [404, 75] on div "nóvember 2025 1 2 3 4 5 6 7 8 9 10 11 12 13 14 15 16 17 18 19 20 21 22 23 24 25…" at bounding box center [353, 140] width 108 height 134
click at [412, 73] on icon at bounding box center [410, 75] width 6 height 6
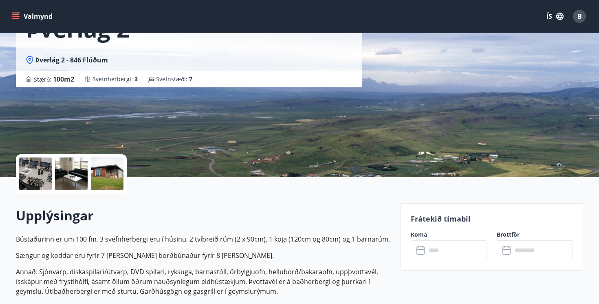
scroll to position [134, 0]
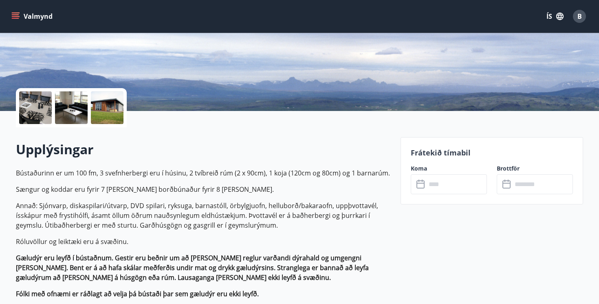
click at [416, 176] on div "​ ​" at bounding box center [449, 184] width 76 height 20
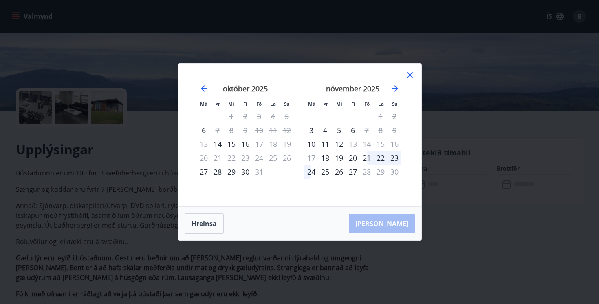
click at [378, 158] on div "22" at bounding box center [381, 158] width 14 height 14
click at [367, 157] on div "21" at bounding box center [367, 158] width 14 height 14
click at [320, 170] on div "25" at bounding box center [325, 172] width 14 height 14
click at [313, 171] on div "24" at bounding box center [311, 172] width 14 height 14
click at [337, 163] on div "19" at bounding box center [339, 158] width 14 height 14
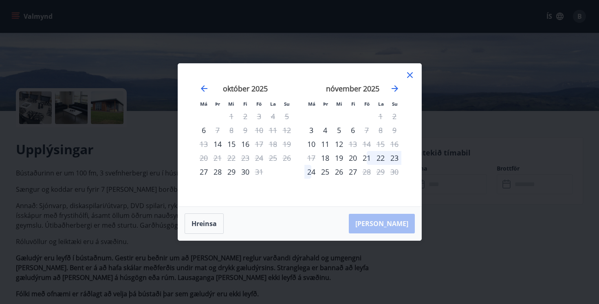
click at [365, 162] on div "21" at bounding box center [367, 158] width 14 height 14
click at [350, 162] on div "20" at bounding box center [353, 158] width 14 height 14
click at [409, 74] on icon at bounding box center [410, 75] width 10 height 10
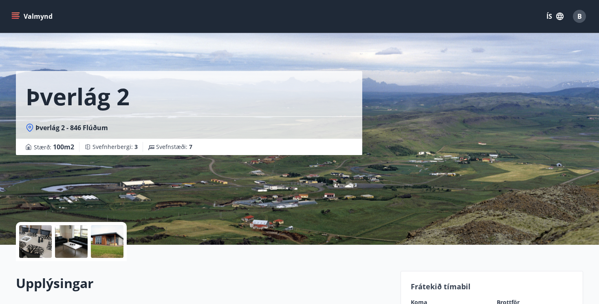
click at [39, 10] on button "Valmynd" at bounding box center [33, 16] width 46 height 15
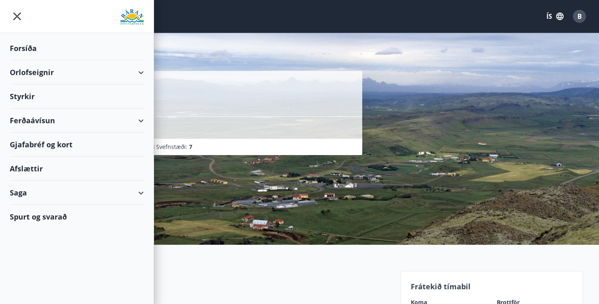
click at [39, 66] on div "Orlofseignir" at bounding box center [77, 72] width 134 height 24
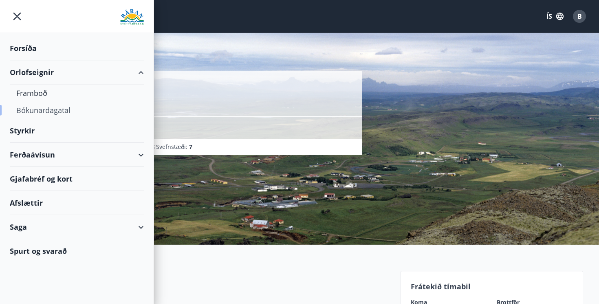
click at [44, 108] on div "Bókunardagatal" at bounding box center [76, 109] width 121 height 17
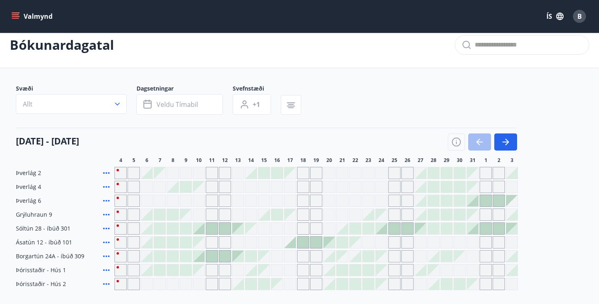
scroll to position [9, 0]
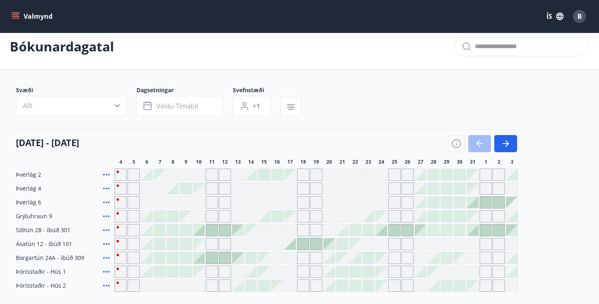
click at [555, 16] on button "ÍS" at bounding box center [555, 16] width 26 height 15
click at [467, 70] on div "Íslenska" at bounding box center [489, 75] width 85 height 10
click at [455, 53] on div at bounding box center [522, 47] width 134 height 20
click at [557, 12] on icon "button" at bounding box center [559, 16] width 9 height 9
click at [457, 53] on span "English" at bounding box center [457, 52] width 20 height 8
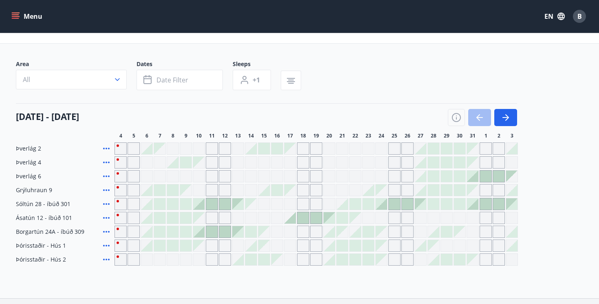
scroll to position [34, 0]
click at [384, 150] on div "Grey days are not available" at bounding box center [381, 149] width 12 height 12
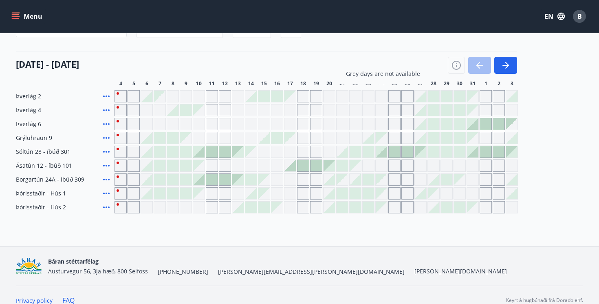
scroll to position [87, 0]
click at [380, 196] on div "Grey days are not available" at bounding box center [381, 193] width 11 height 11
click at [379, 193] on div "Grey days are not available" at bounding box center [381, 193] width 11 height 11
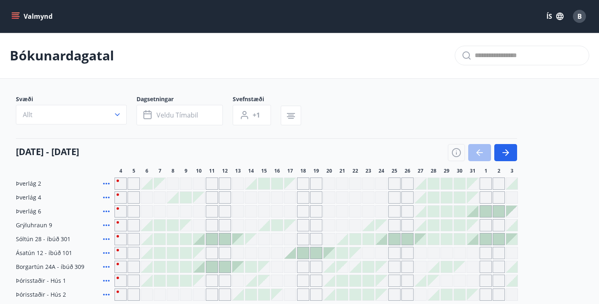
scroll to position [1, 0]
click at [502, 149] on icon "button" at bounding box center [506, 152] width 10 height 10
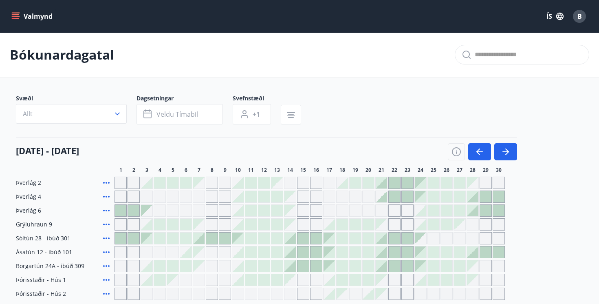
drag, startPoint x: 508, startPoint y: 154, endPoint x: 475, endPoint y: 107, distance: 56.8
click at [475, 107] on div "Svæði Allt Dagsetningar Veldu tímabil Svefnstæði +1 [DATE] - [DATE] 1 2 3 4 5 6…" at bounding box center [299, 196] width 567 height 205
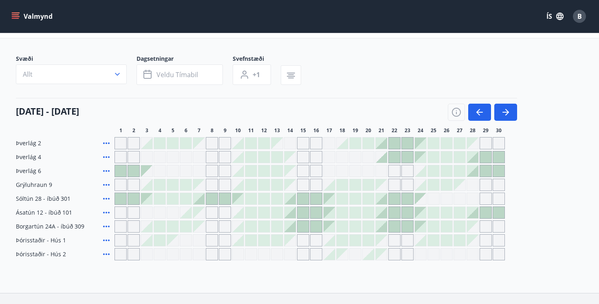
scroll to position [42, 0]
click at [381, 235] on div "Gráir dagar eru ekki bókanlegir" at bounding box center [381, 238] width 11 height 11
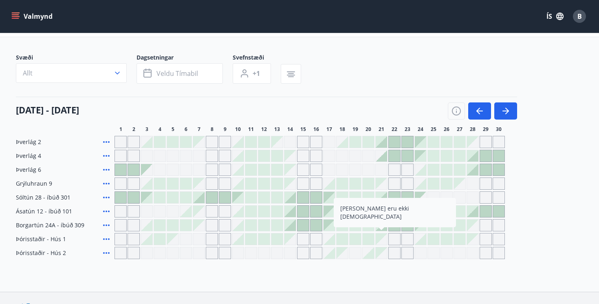
click at [379, 236] on div "Gráir dagar eru ekki bókanlegir" at bounding box center [381, 238] width 11 height 11
click at [364, 101] on div "[DATE] - [DATE]" at bounding box center [266, 108] width 501 height 23
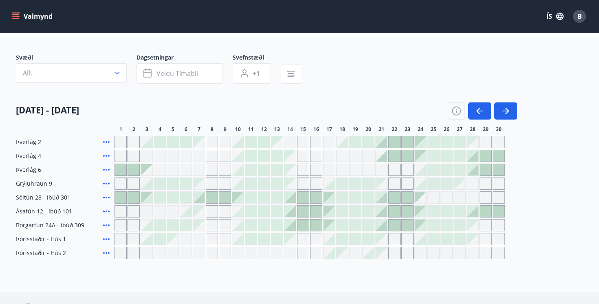
click at [366, 100] on div "[DATE] - [DATE]" at bounding box center [266, 108] width 501 height 23
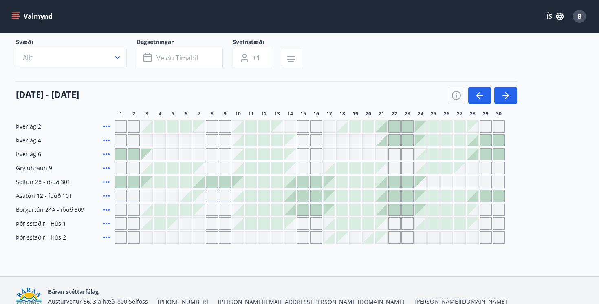
scroll to position [60, 0]
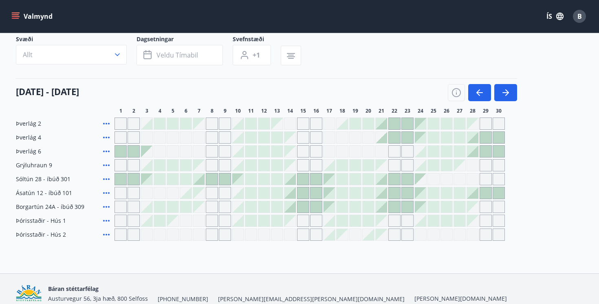
click at [20, 76] on div "Svæði Allt Dagsetningar Veldu tímabil Svefnstæði +1 [DATE] - [DATE] 1 2 3 4 5 6…" at bounding box center [299, 137] width 567 height 205
click at [20, 11] on button "Valmynd" at bounding box center [33, 16] width 46 height 15
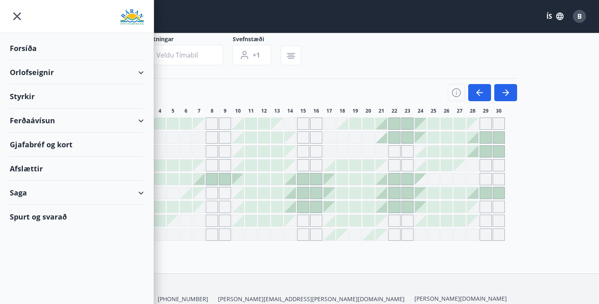
click at [40, 72] on div "Orlofseignir" at bounding box center [77, 72] width 134 height 24
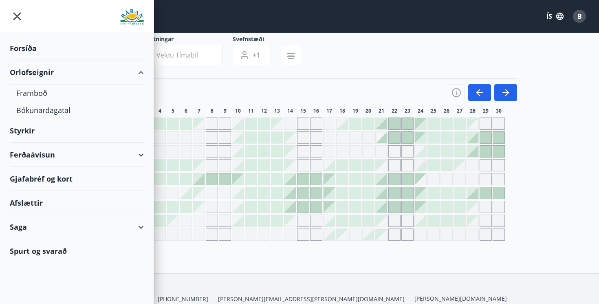
drag, startPoint x: 50, startPoint y: 77, endPoint x: 44, endPoint y: 77, distance: 6.2
click at [50, 77] on div "Orlofseignir" at bounding box center [77, 72] width 134 height 24
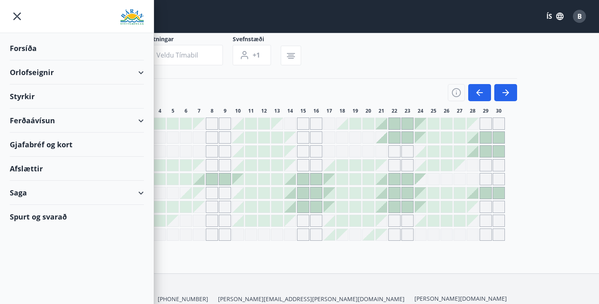
click at [37, 78] on div "Orlofseignir" at bounding box center [77, 72] width 134 height 24
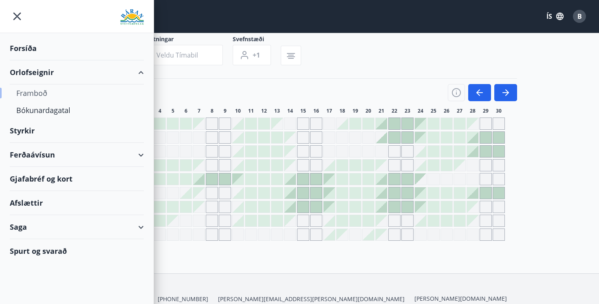
click at [35, 93] on div "Framboð" at bounding box center [76, 92] width 121 height 17
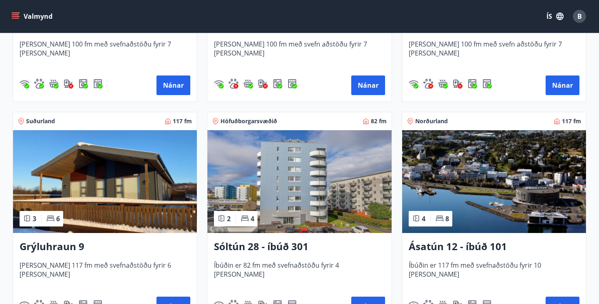
scroll to position [38, 0]
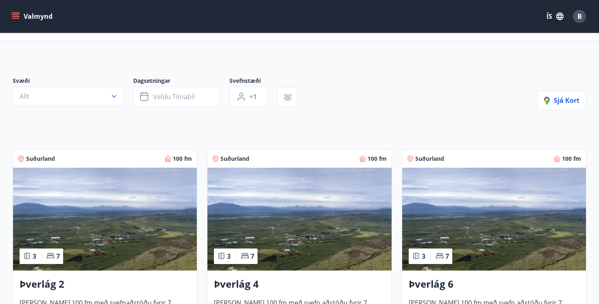
click at [31, 18] on button "Valmynd" at bounding box center [33, 16] width 46 height 15
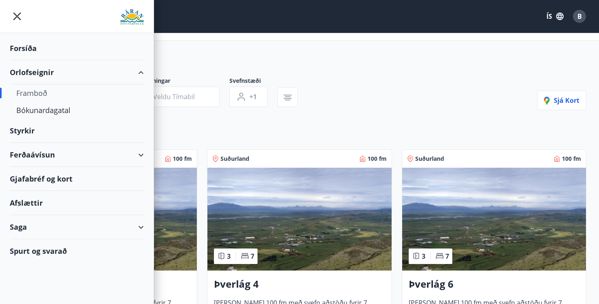
click at [43, 92] on div "Framboð" at bounding box center [76, 92] width 121 height 17
click at [52, 108] on div "Bókunardagatal" at bounding box center [76, 109] width 121 height 17
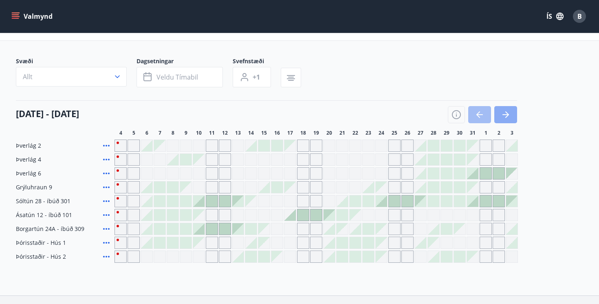
click at [511, 121] on button "button" at bounding box center [505, 114] width 23 height 17
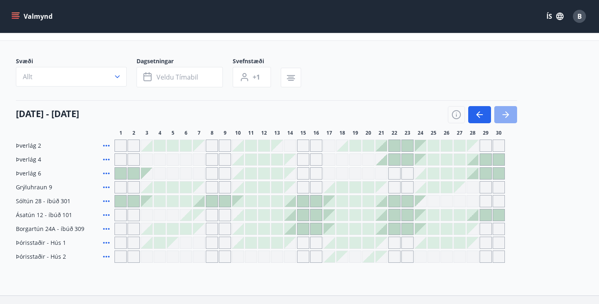
click at [510, 120] on button "button" at bounding box center [505, 114] width 23 height 17
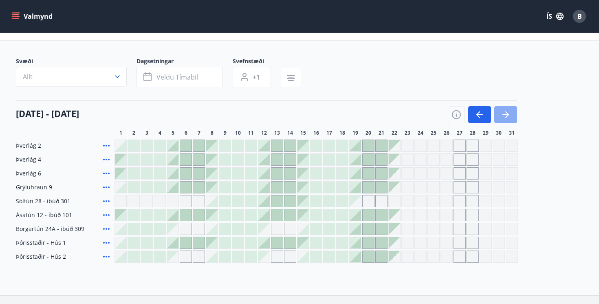
click at [510, 120] on button "button" at bounding box center [505, 114] width 23 height 17
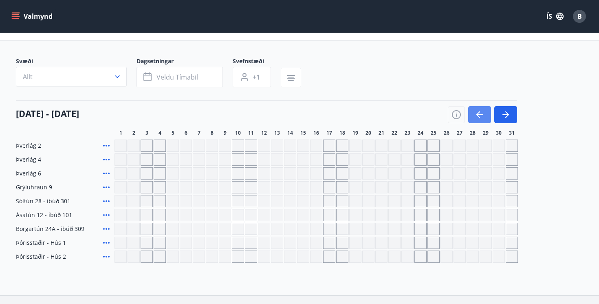
click at [477, 110] on icon "button" at bounding box center [480, 115] width 10 height 10
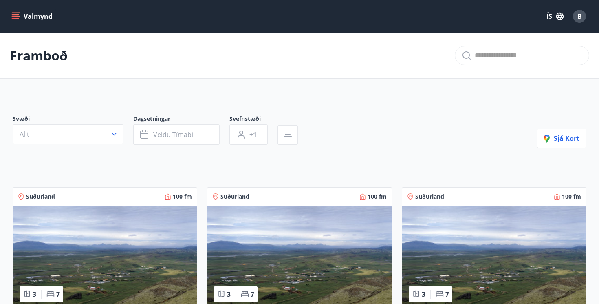
click at [14, 15] on icon "menu" at bounding box center [15, 16] width 8 height 8
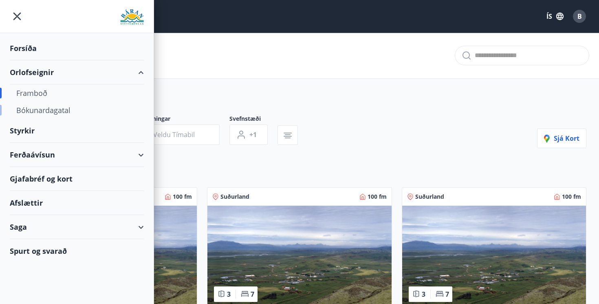
click at [42, 111] on div "Bókunardagatal" at bounding box center [76, 109] width 121 height 17
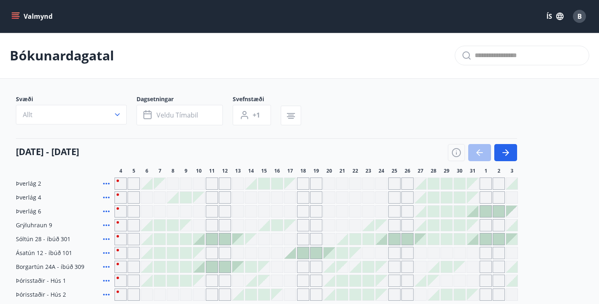
scroll to position [98, 0]
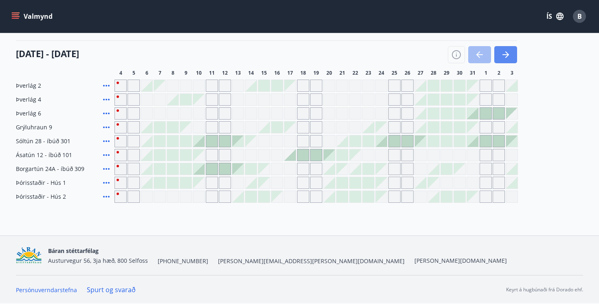
click at [510, 56] on icon "button" at bounding box center [506, 55] width 10 height 10
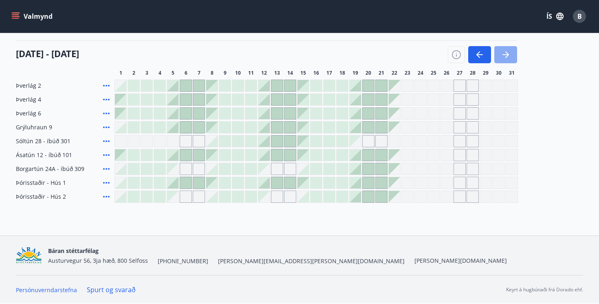
click at [509, 56] on icon "button" at bounding box center [506, 55] width 10 height 10
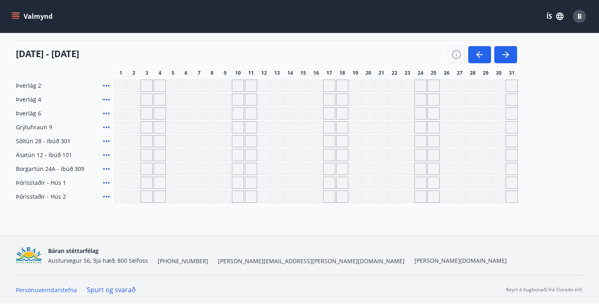
click at [493, 55] on div at bounding box center [482, 54] width 69 height 17
click at [482, 57] on icon "button" at bounding box center [480, 55] width 10 height 10
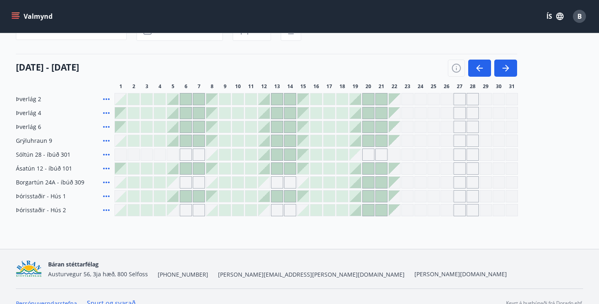
scroll to position [83, 0]
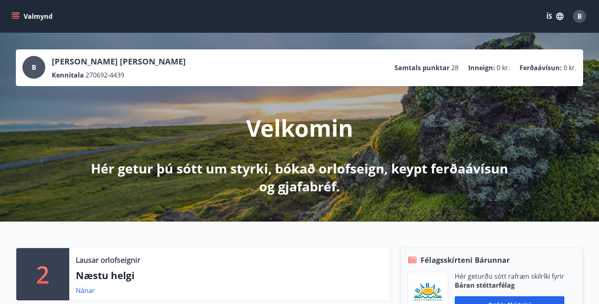
click at [33, 20] on button "Valmynd" at bounding box center [33, 16] width 46 height 15
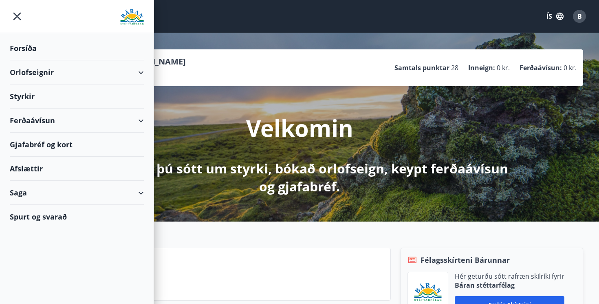
click at [38, 75] on div "Orlofseignir" at bounding box center [77, 72] width 134 height 24
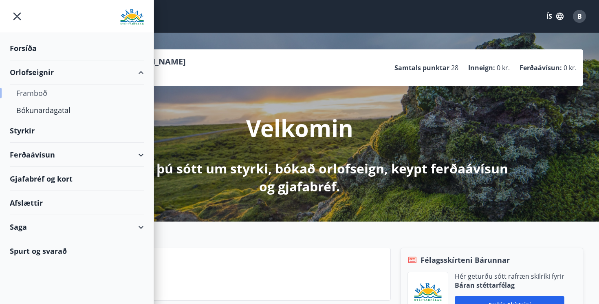
click at [32, 94] on div "Framboð" at bounding box center [76, 92] width 121 height 17
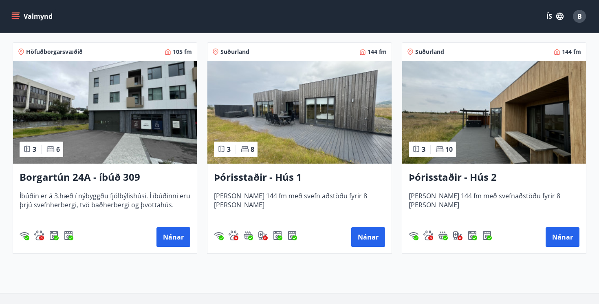
scroll to position [566, 0]
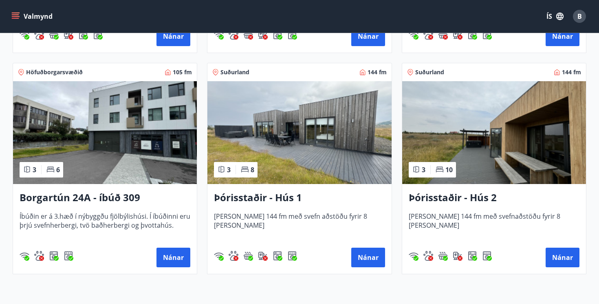
click at [326, 154] on img at bounding box center [299, 132] width 184 height 103
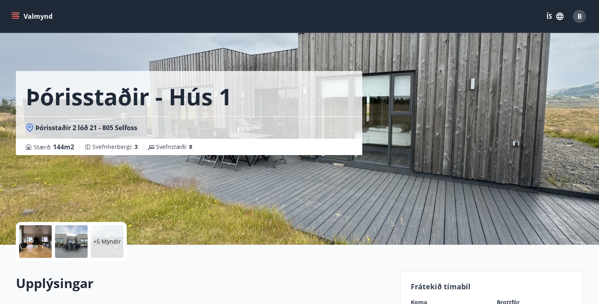
click at [108, 243] on p "+5 Myndir" at bounding box center [107, 241] width 28 height 8
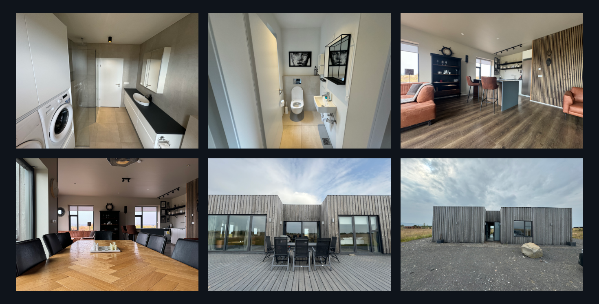
scroll to position [37, 0]
